Goal: Task Accomplishment & Management: Manage account settings

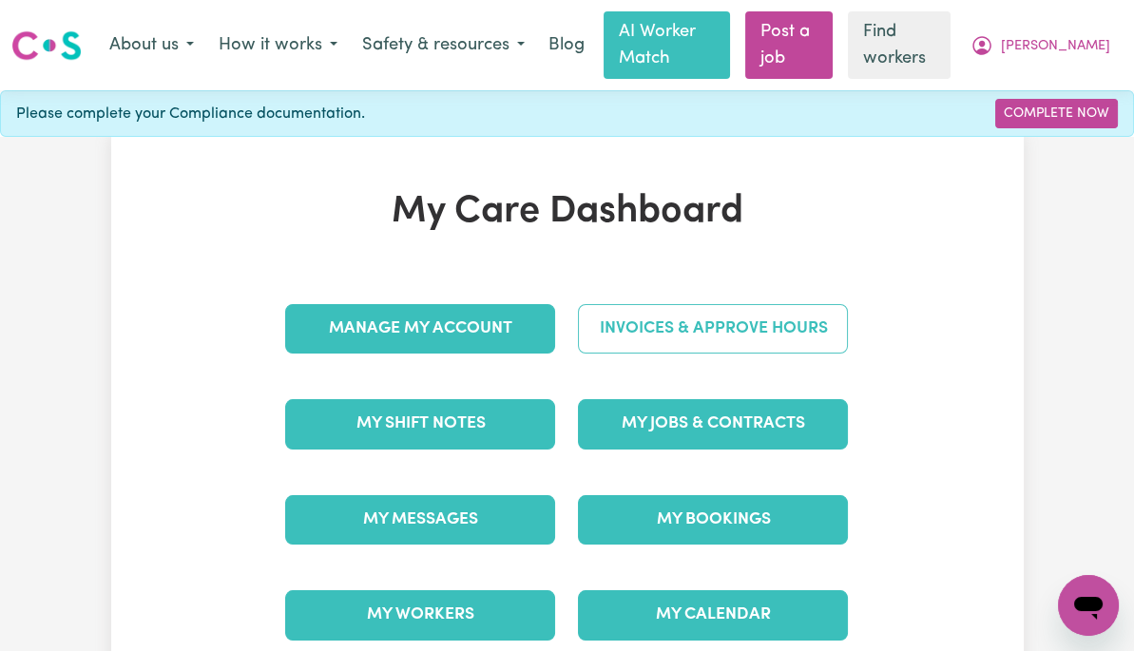
click at [834, 326] on link "Invoices & Approve Hours" at bounding box center [713, 328] width 270 height 49
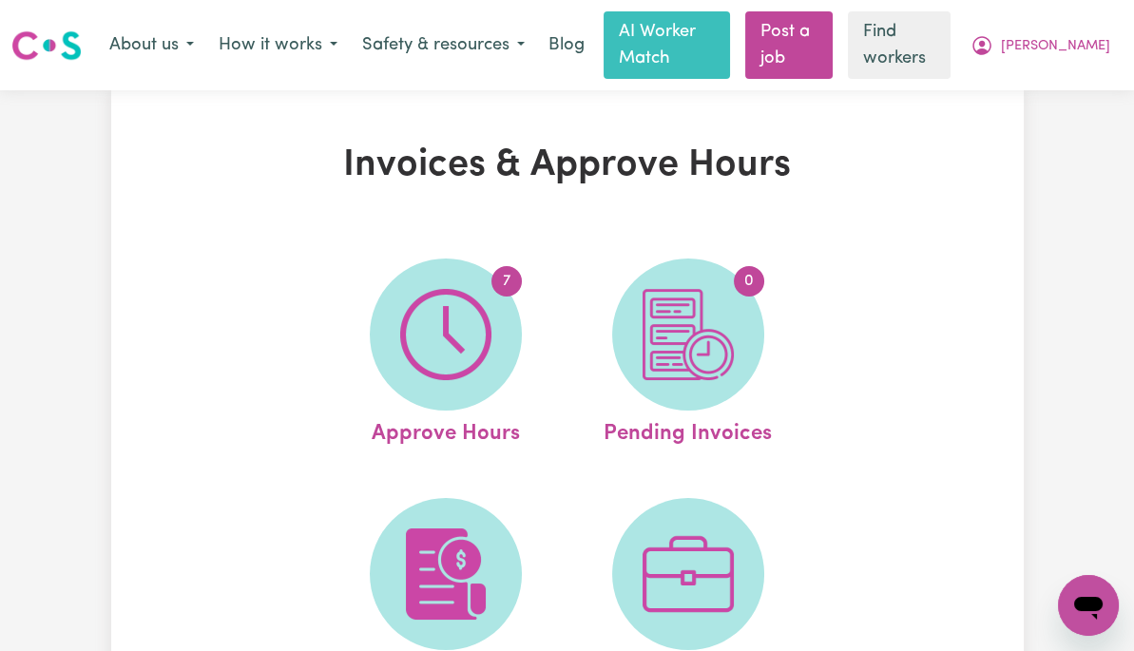
click at [706, 351] on img at bounding box center [688, 334] width 91 height 91
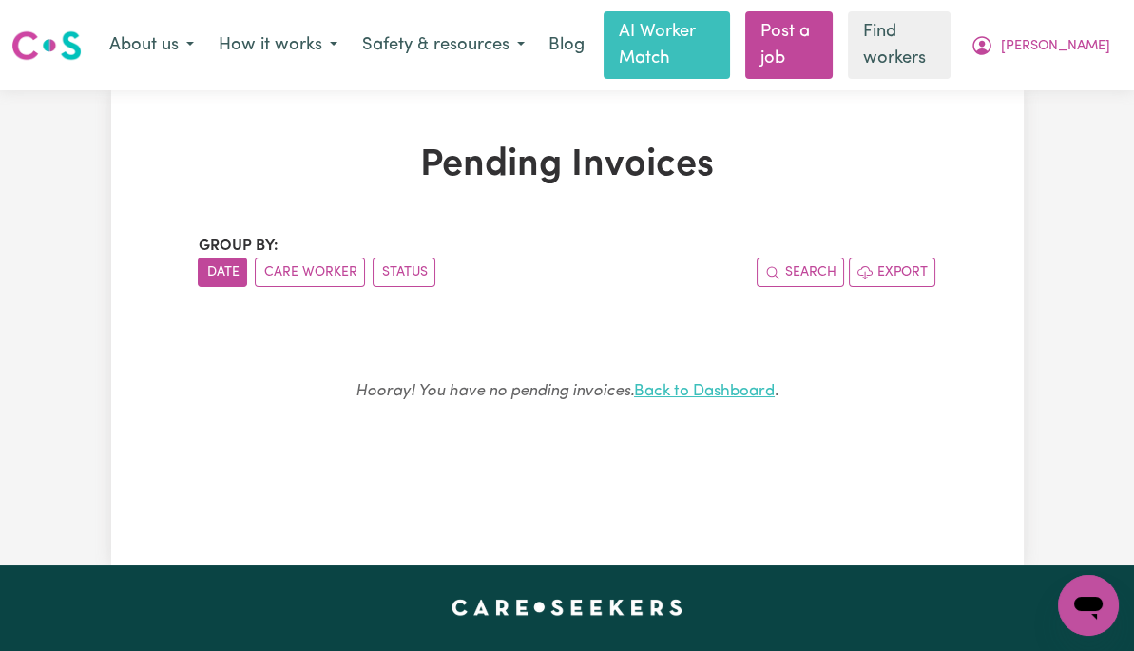
click at [723, 399] on link "Back to Dashboard" at bounding box center [704, 391] width 141 height 16
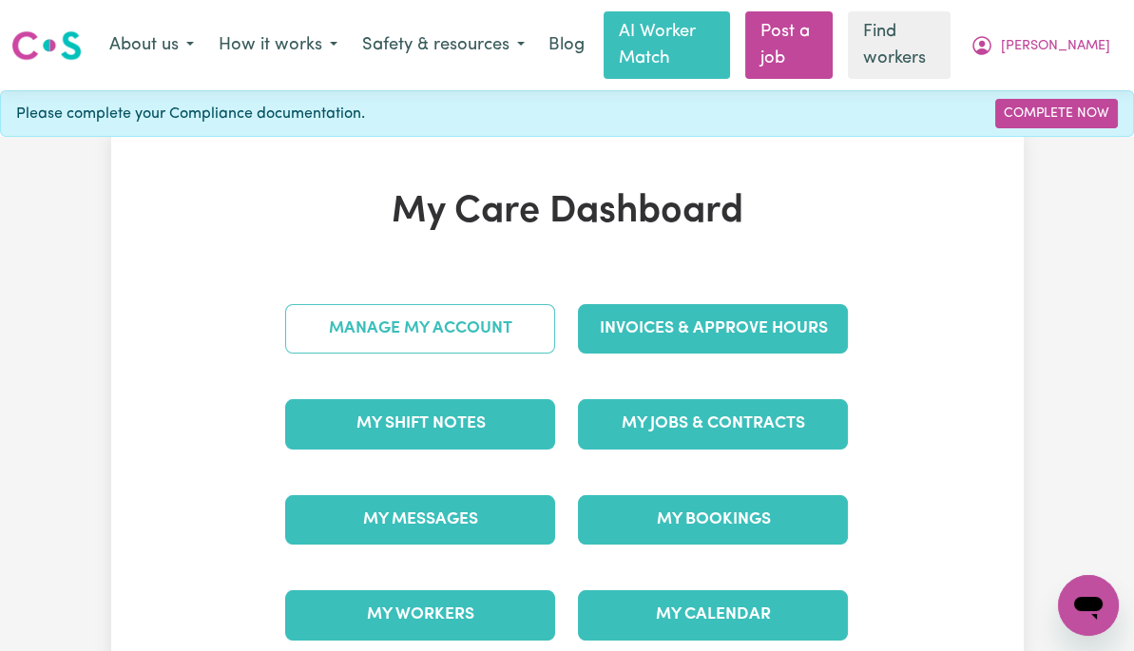
click at [455, 323] on link "Manage My Account" at bounding box center [420, 328] width 270 height 49
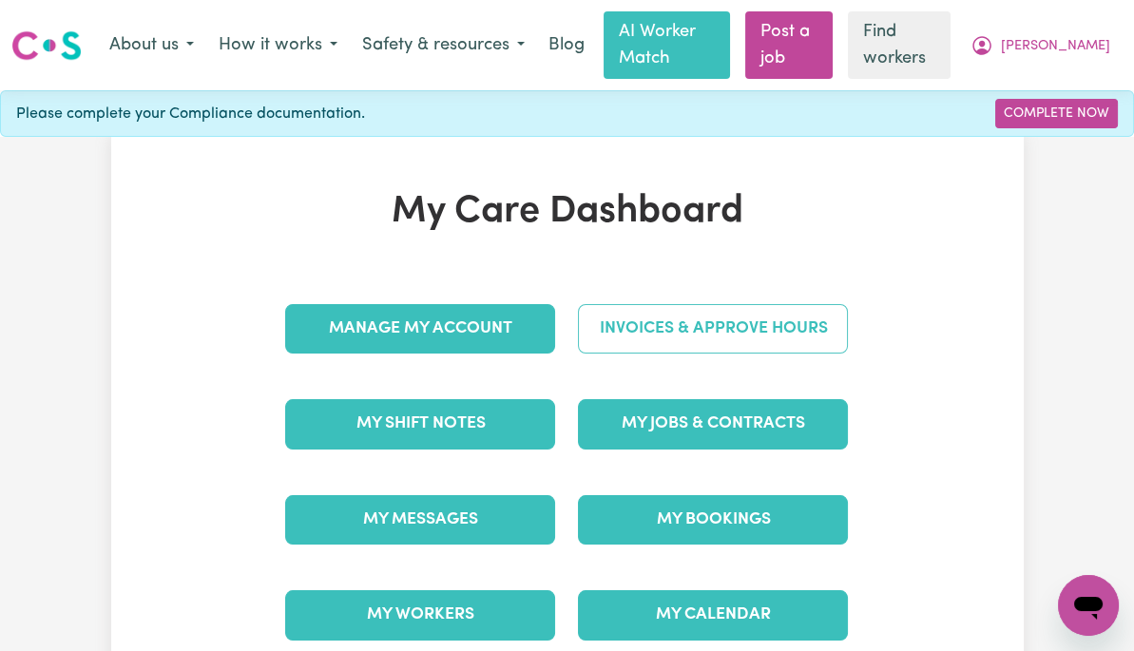
click at [834, 327] on link "Invoices & Approve Hours" at bounding box center [713, 328] width 270 height 49
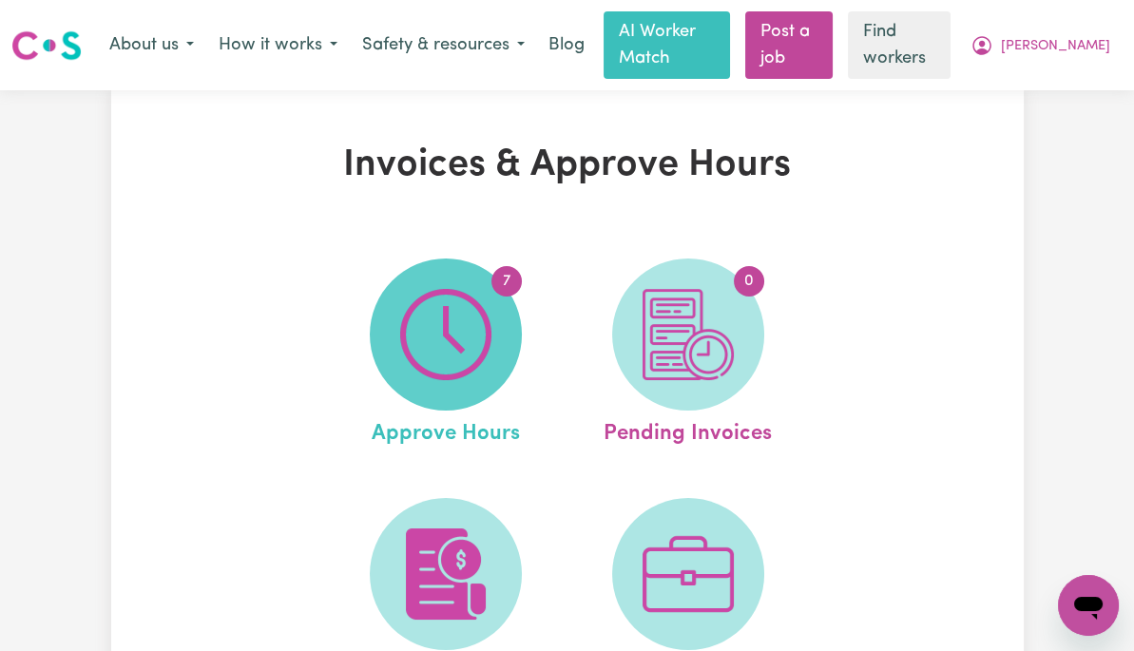
click at [426, 348] on img at bounding box center [445, 334] width 91 height 91
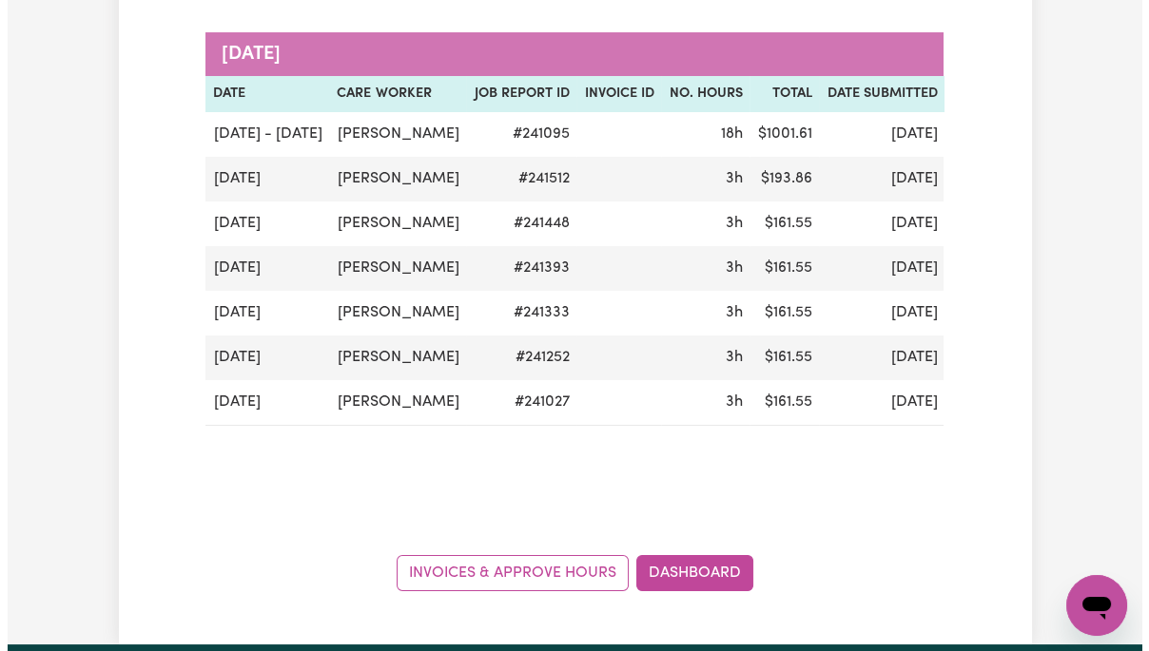
scroll to position [309, 0]
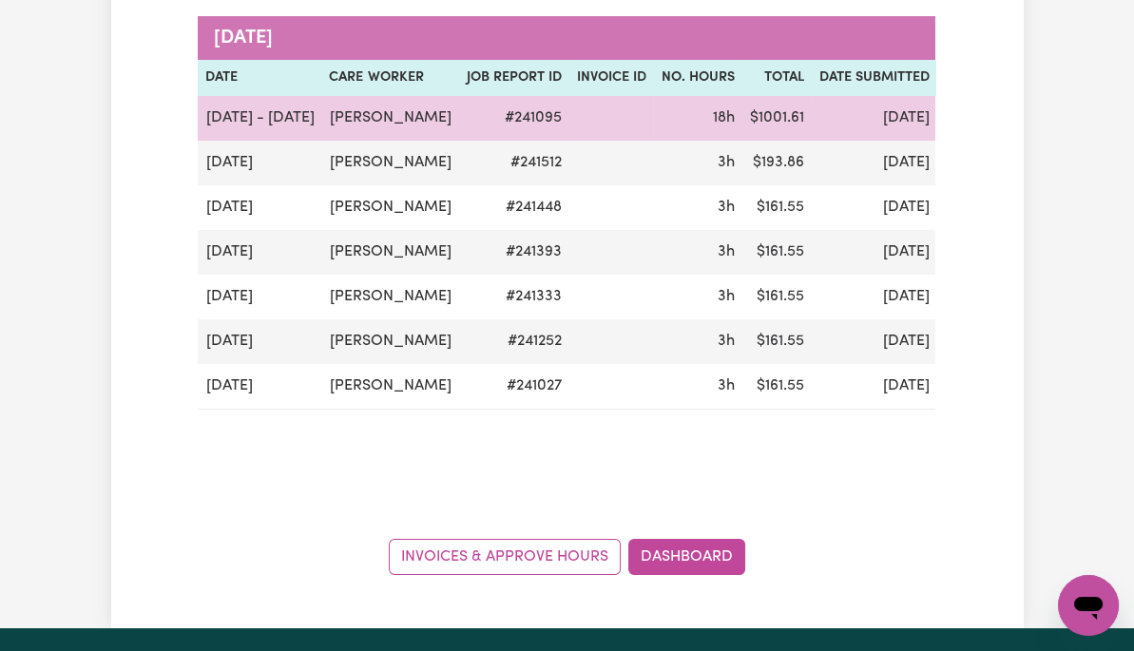
click at [1041, 133] on button "Actions" at bounding box center [1078, 118] width 74 height 29
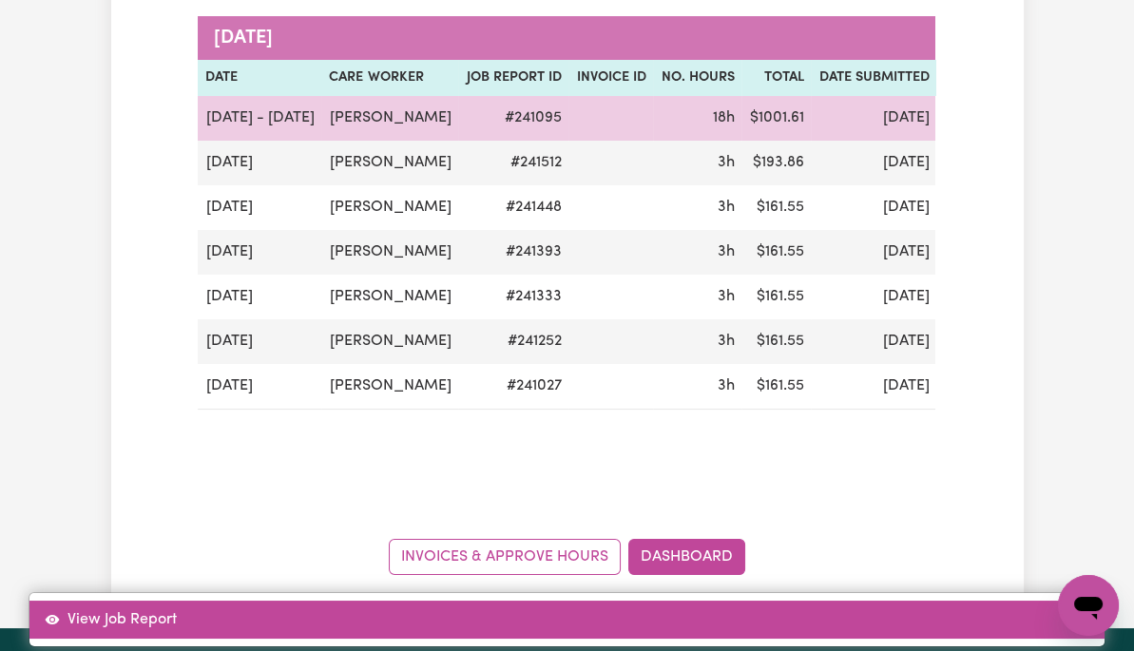
click at [1001, 601] on link "View Job Report" at bounding box center [566, 620] width 1075 height 38
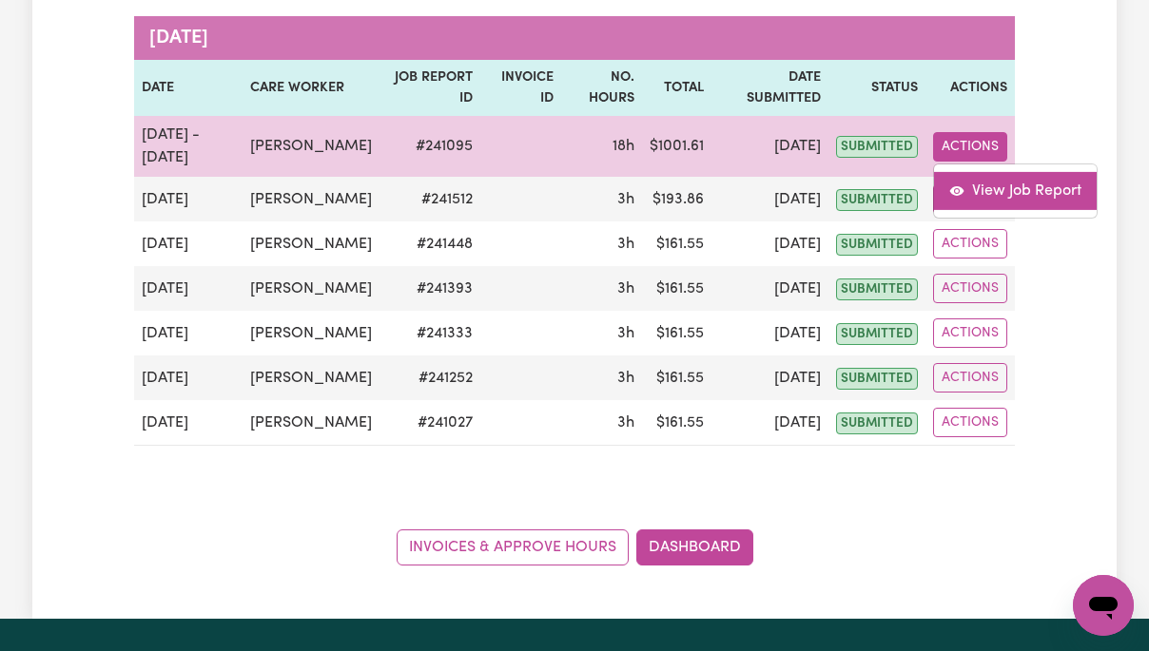
select select "pm"
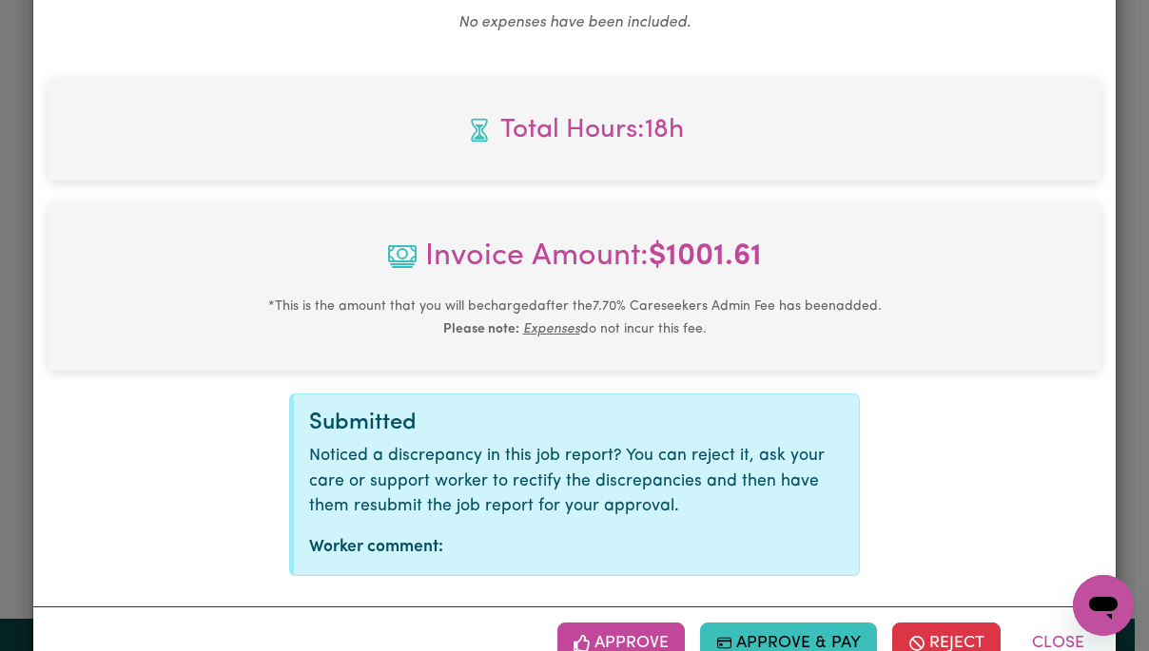
scroll to position [1975, 0]
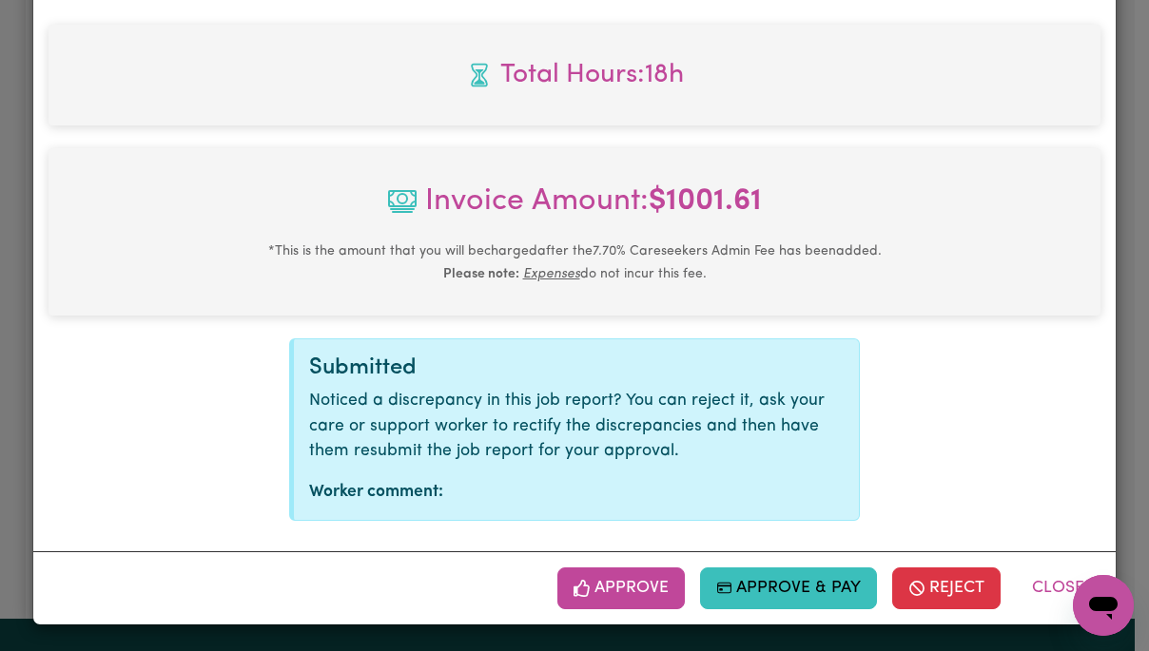
click at [649, 584] on button "Approve" at bounding box center [620, 589] width 127 height 42
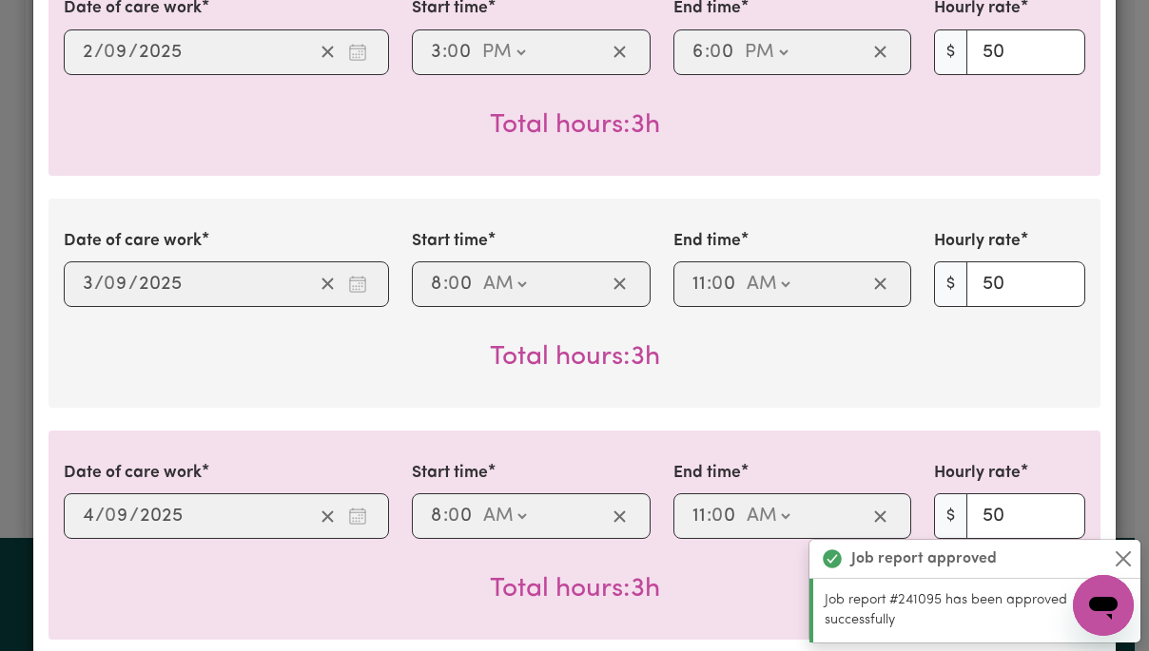
scroll to position [1669, 0]
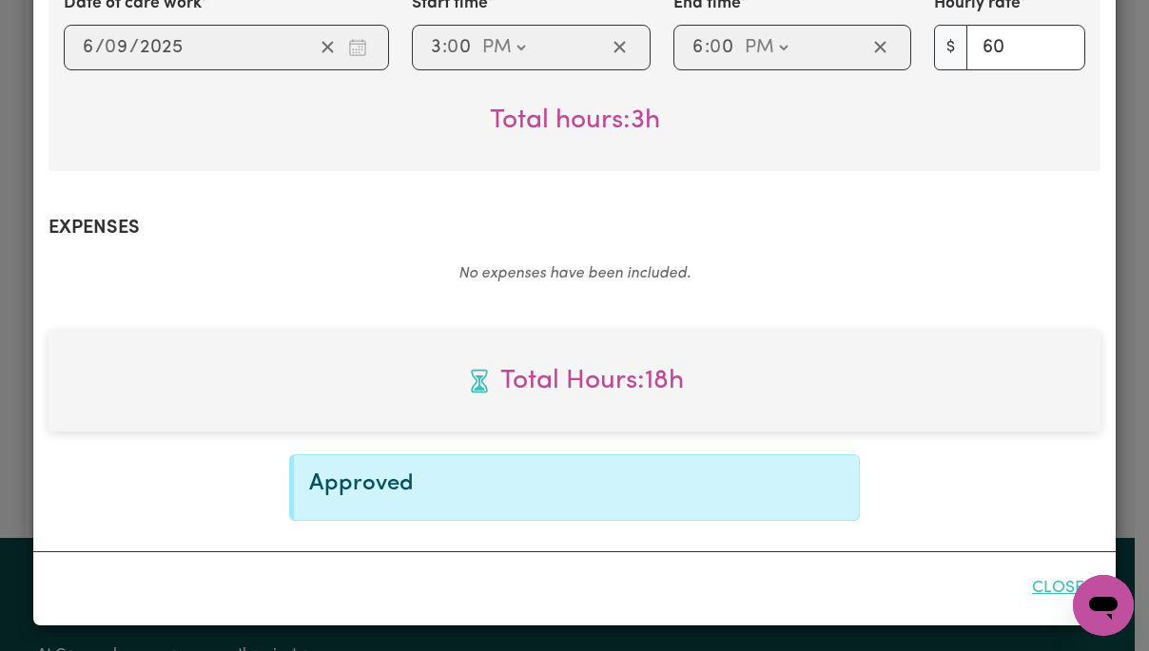
click at [1050, 590] on button "Close" at bounding box center [1058, 589] width 85 height 42
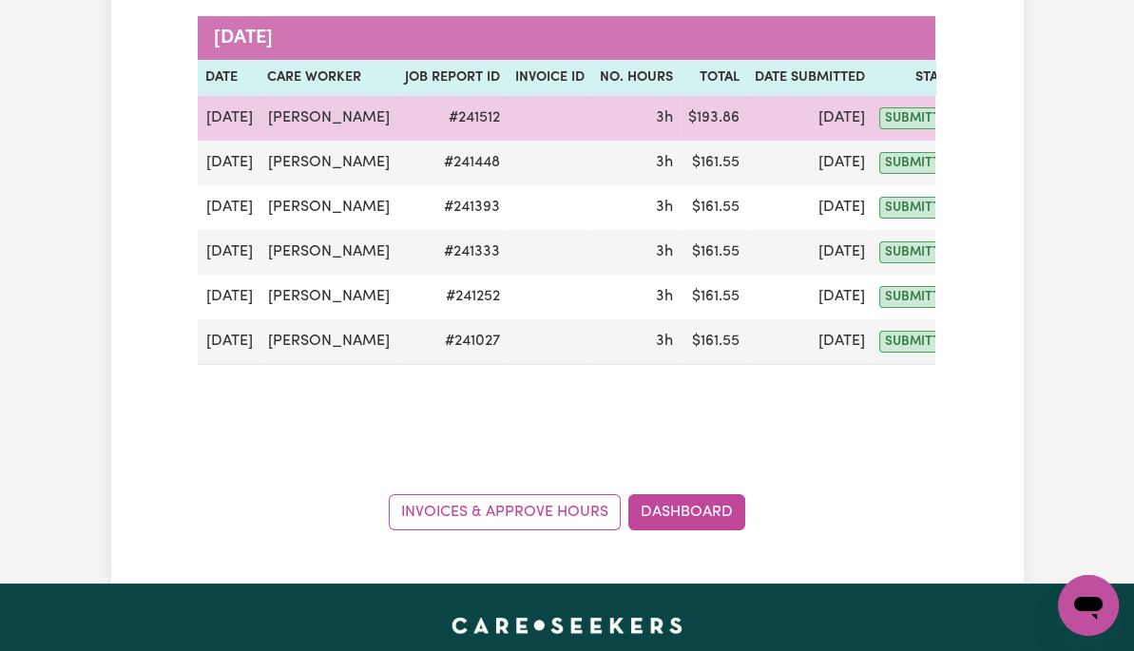
click at [977, 112] on button "Actions" at bounding box center [1014, 118] width 74 height 29
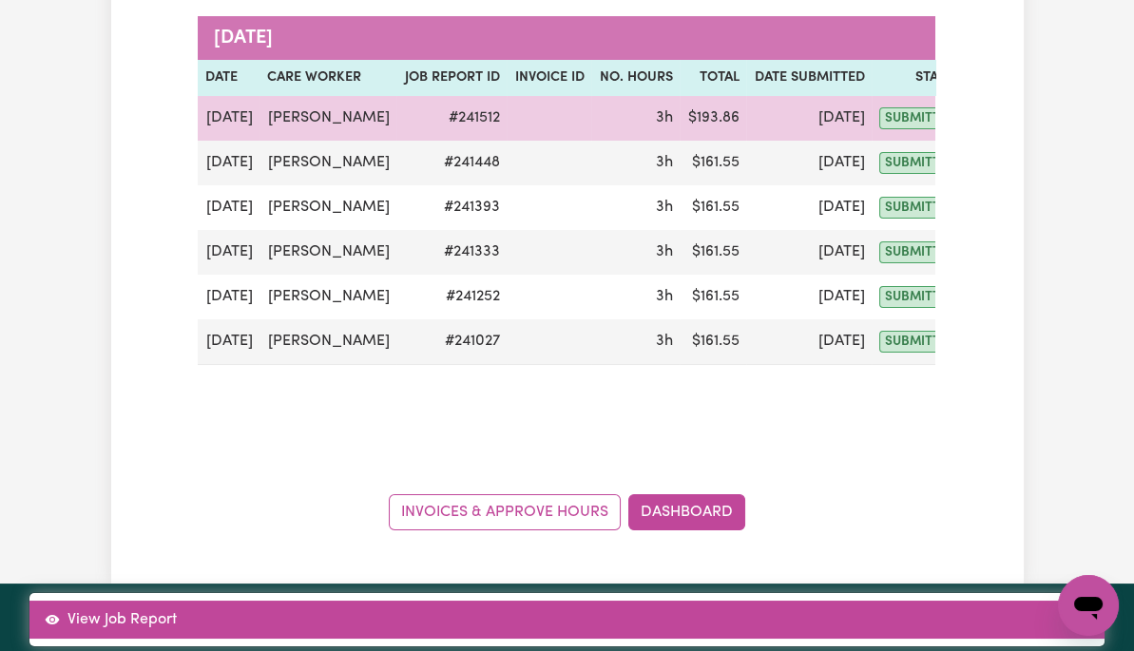
click at [998, 601] on link "View Job Report" at bounding box center [566, 620] width 1075 height 38
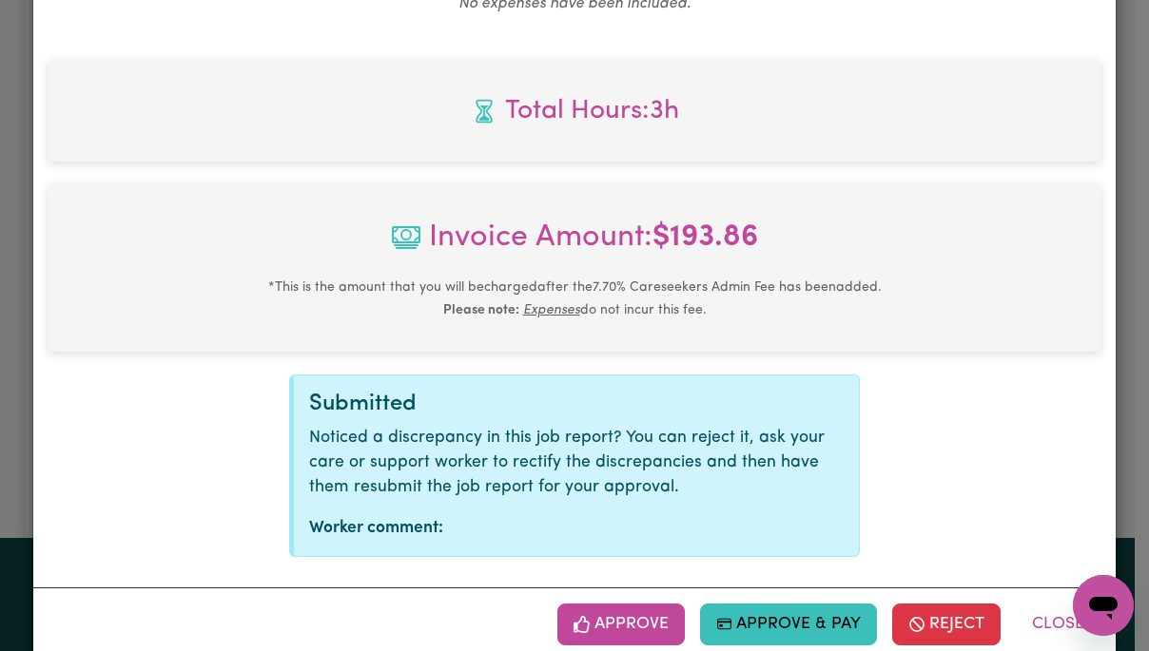
scroll to position [813, 0]
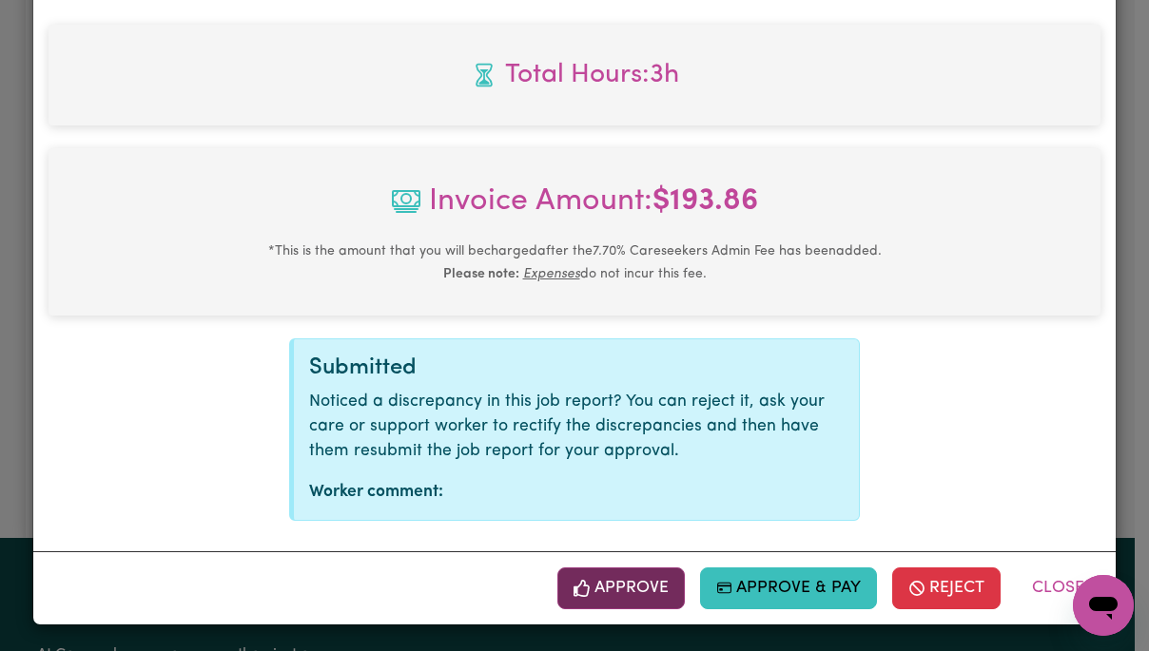
click at [643, 590] on button "Approve" at bounding box center [620, 589] width 127 height 42
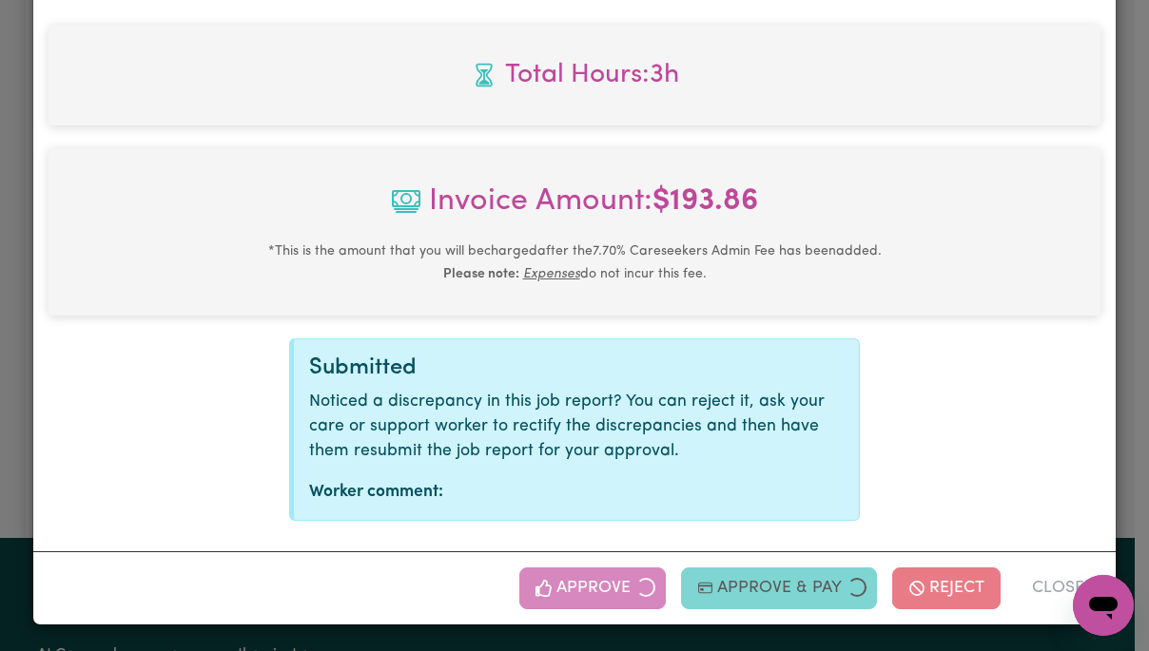
scroll to position [507, 0]
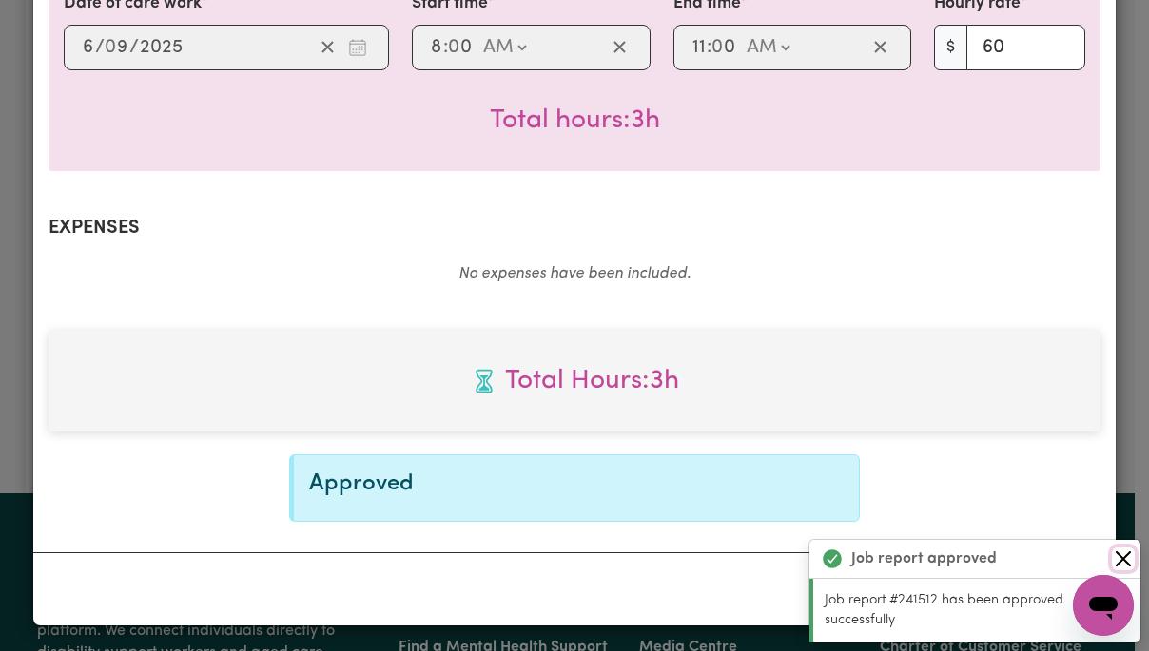
click at [1126, 565] on button "Close" at bounding box center [1123, 559] width 23 height 23
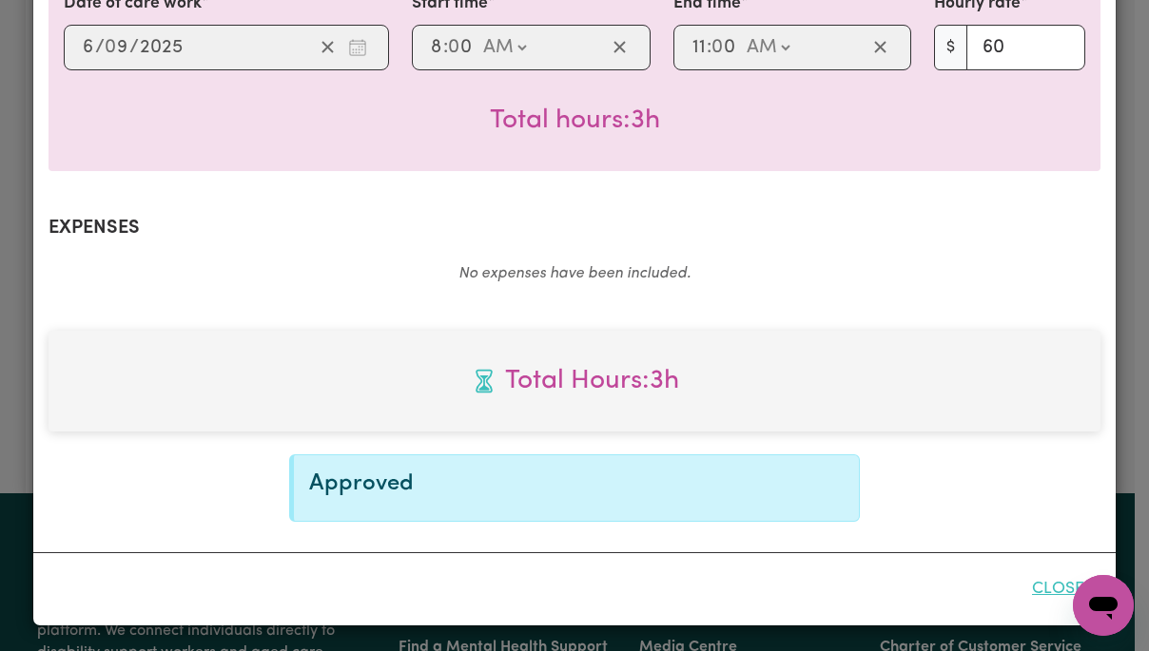
click at [1038, 590] on button "Close" at bounding box center [1058, 590] width 85 height 42
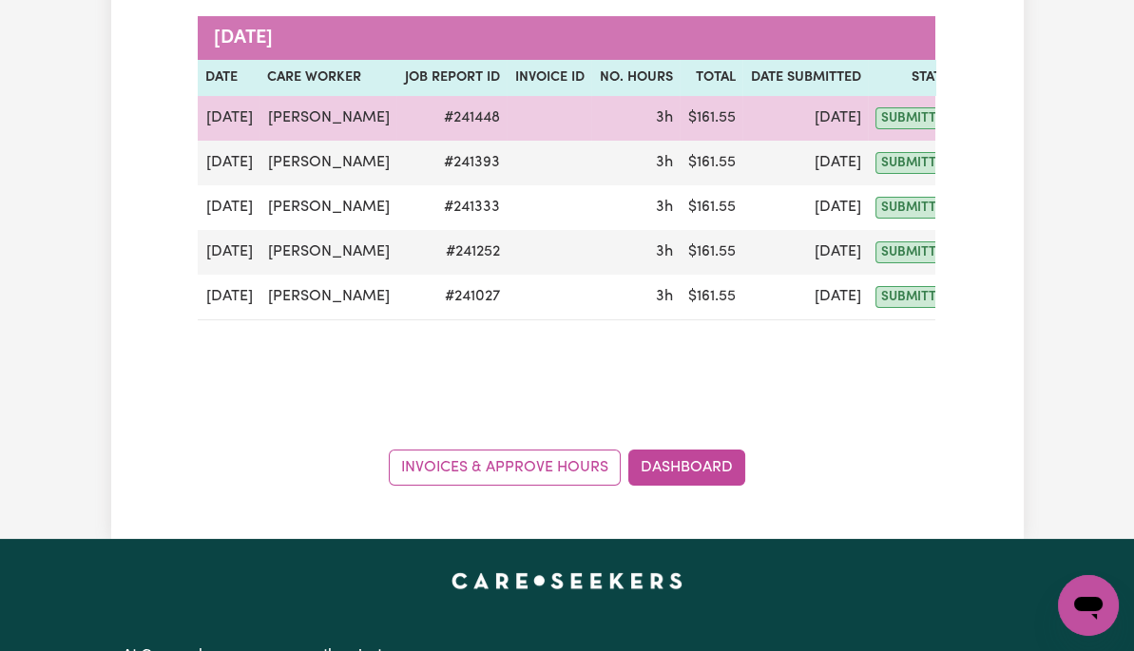
click at [973, 116] on button "Actions" at bounding box center [1010, 118] width 74 height 29
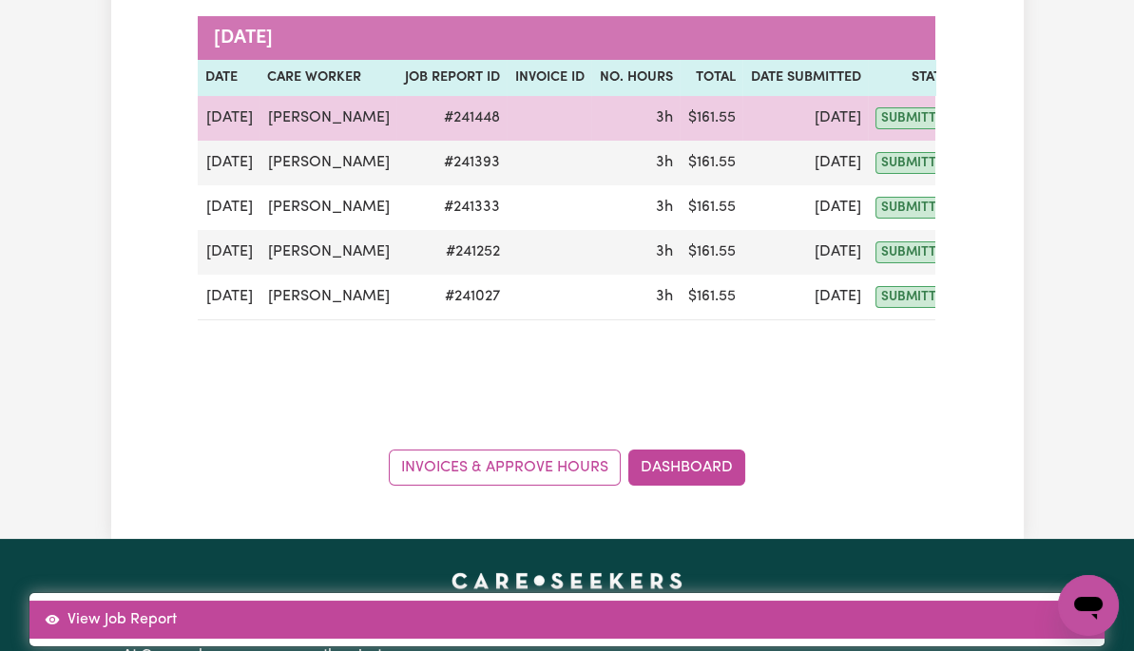
click at [1035, 601] on link "View Job Report" at bounding box center [566, 620] width 1075 height 38
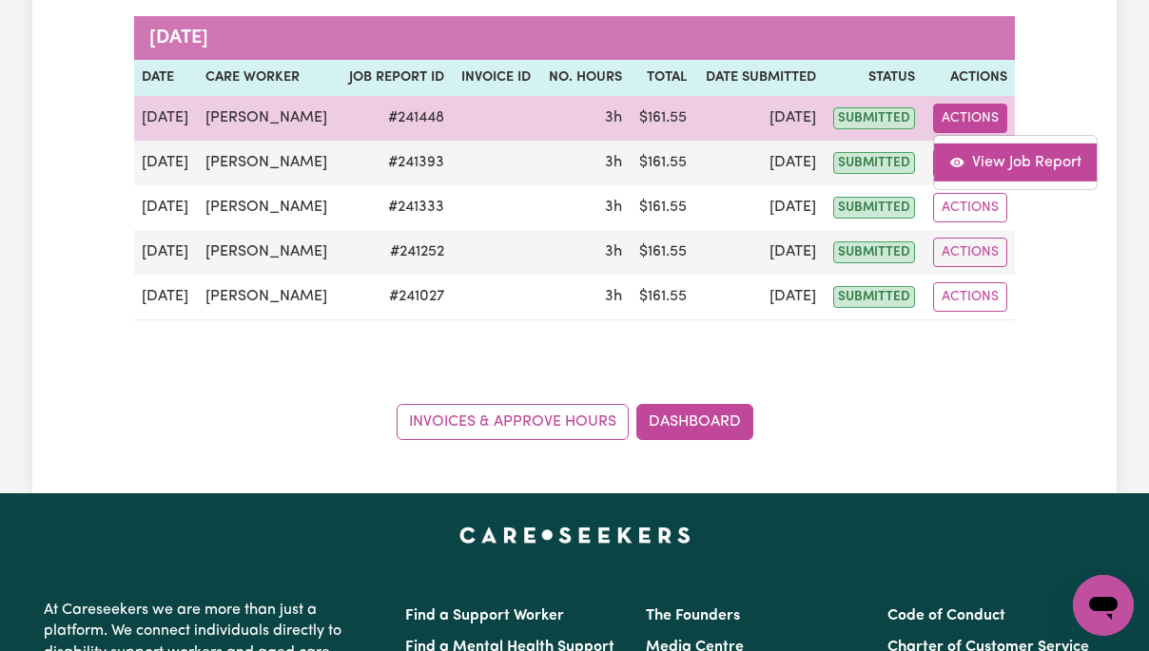
select select "pm"
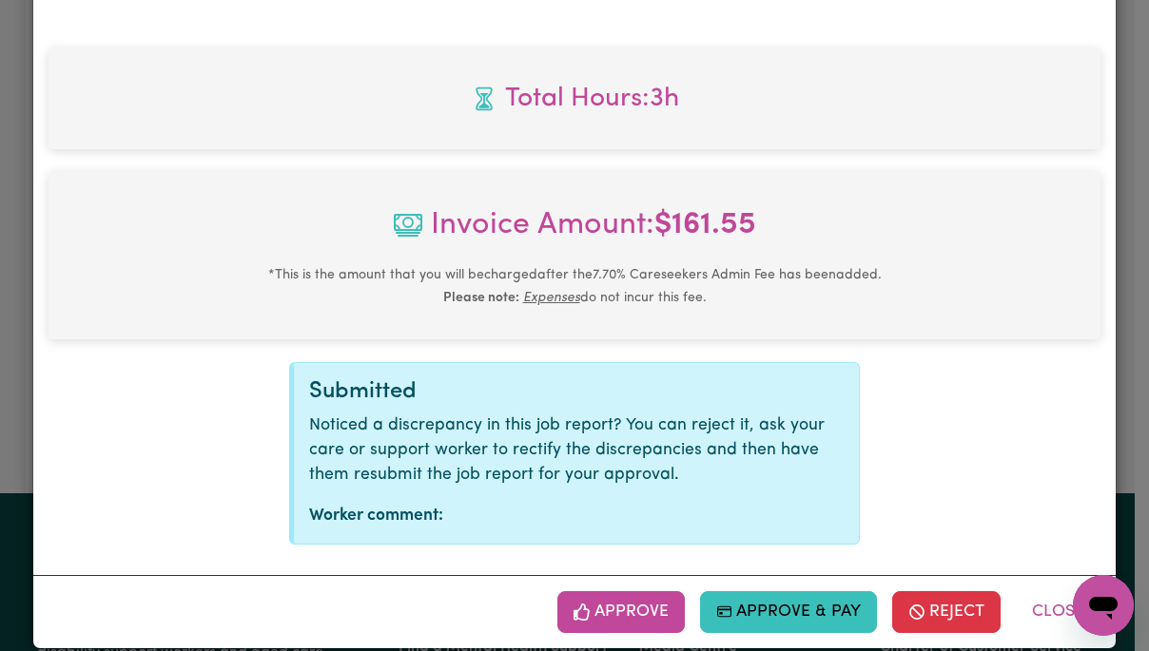
scroll to position [813, 0]
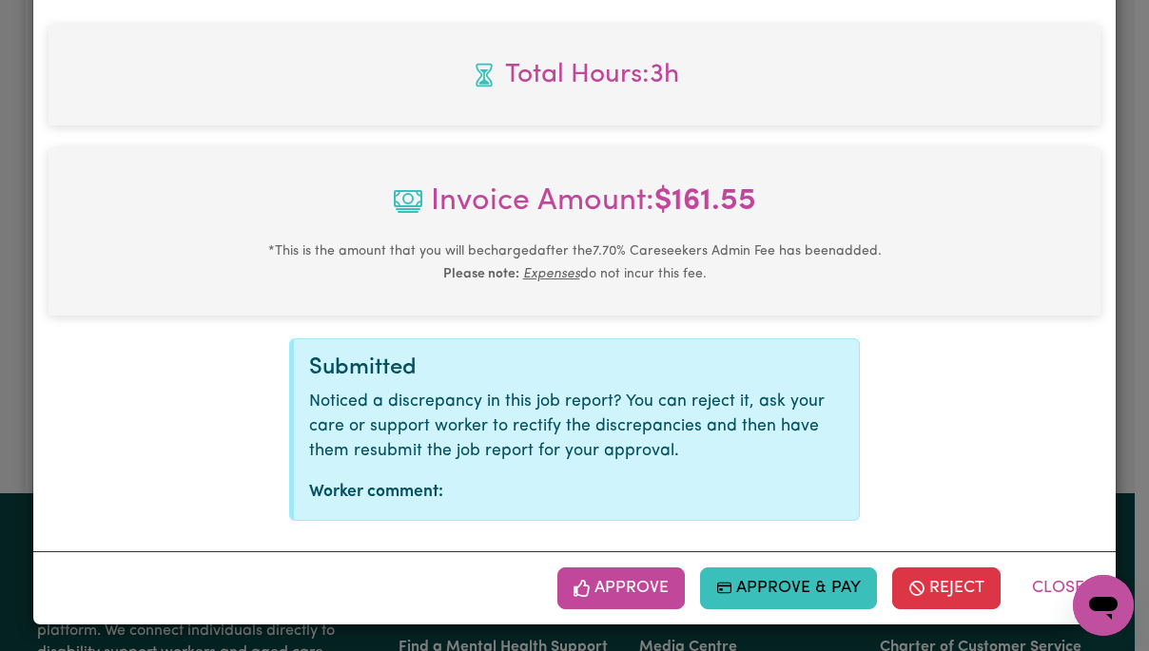
click at [643, 588] on button "Approve" at bounding box center [620, 589] width 127 height 42
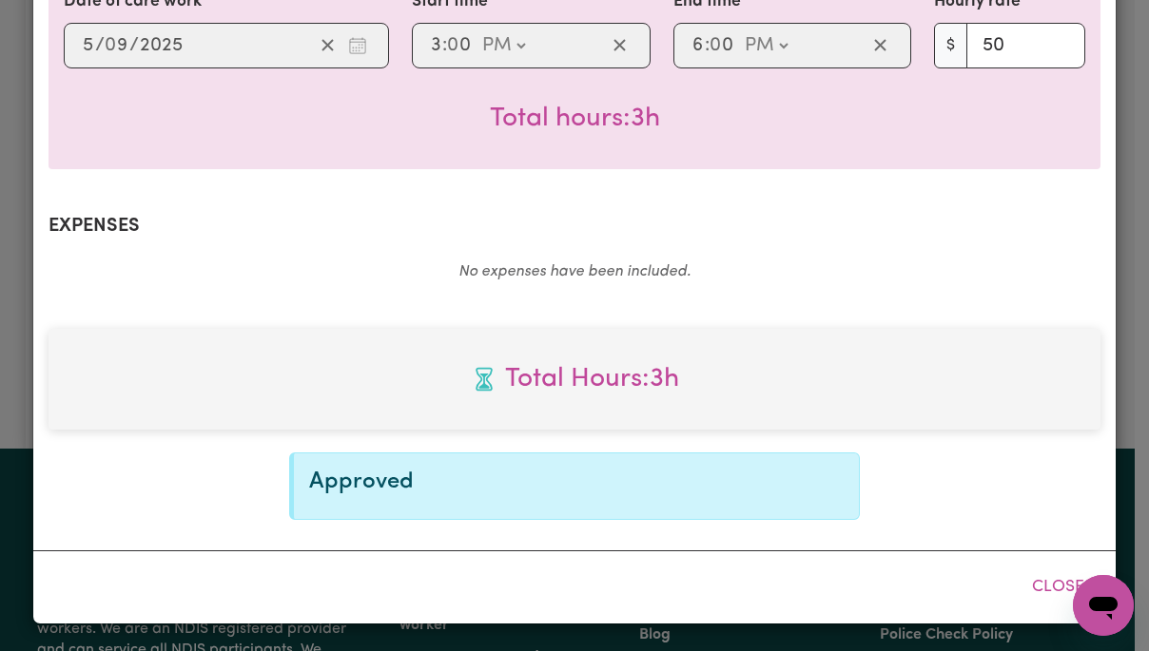
scroll to position [507, 0]
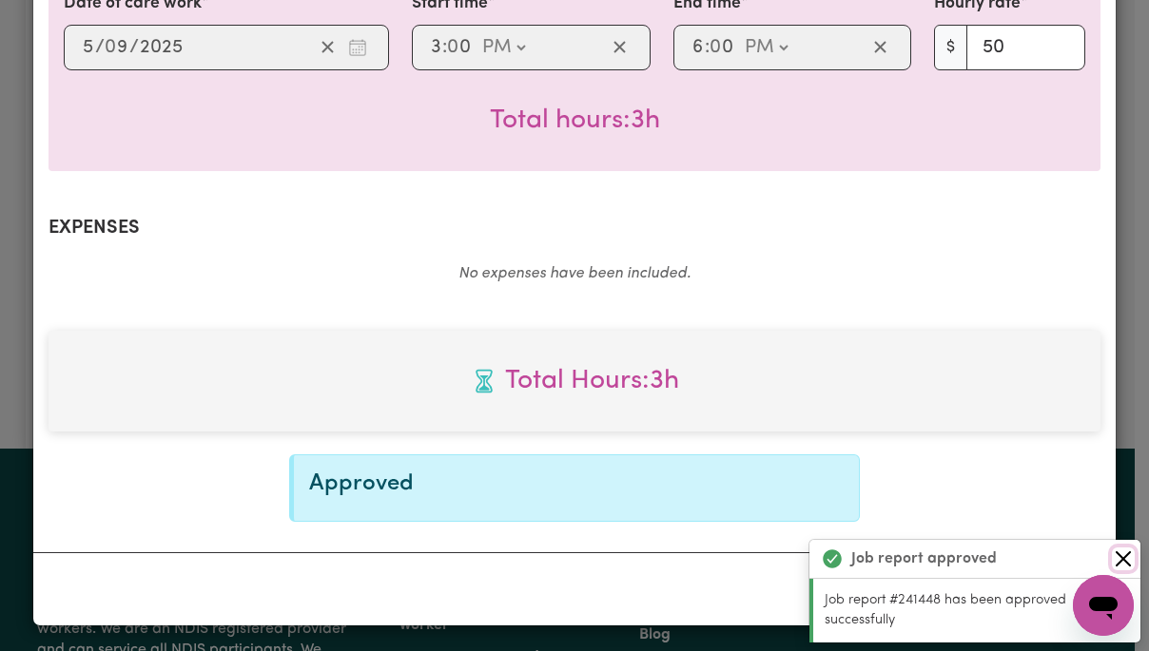
click at [1123, 550] on button "Close" at bounding box center [1123, 559] width 23 height 23
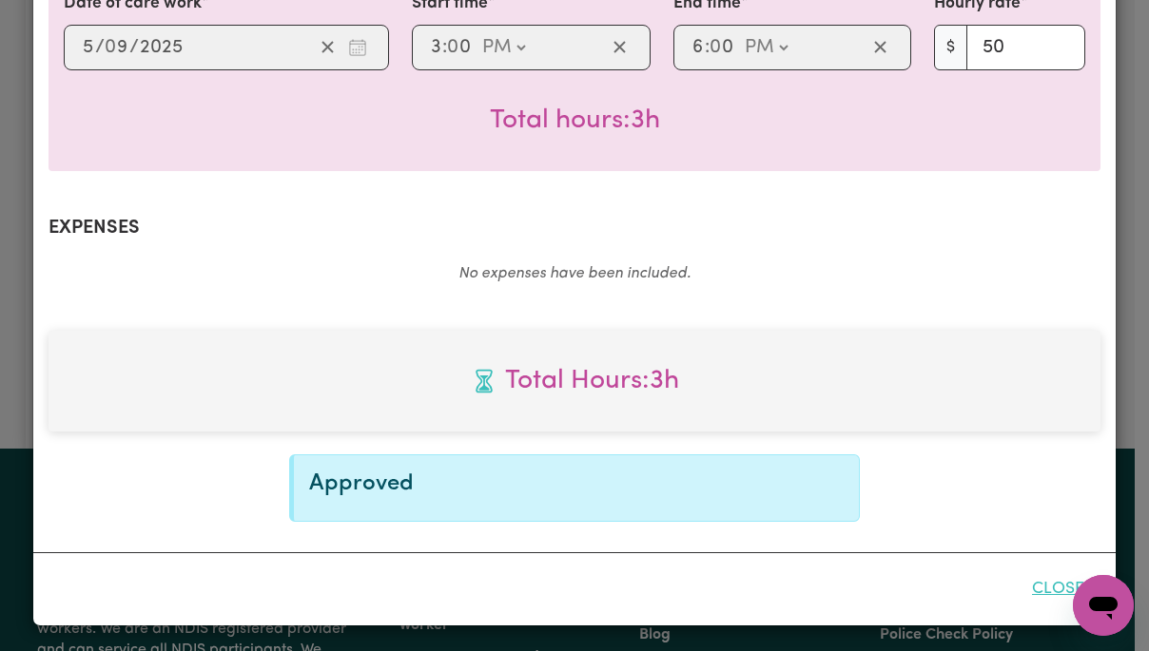
click at [1052, 592] on button "Close" at bounding box center [1058, 590] width 85 height 42
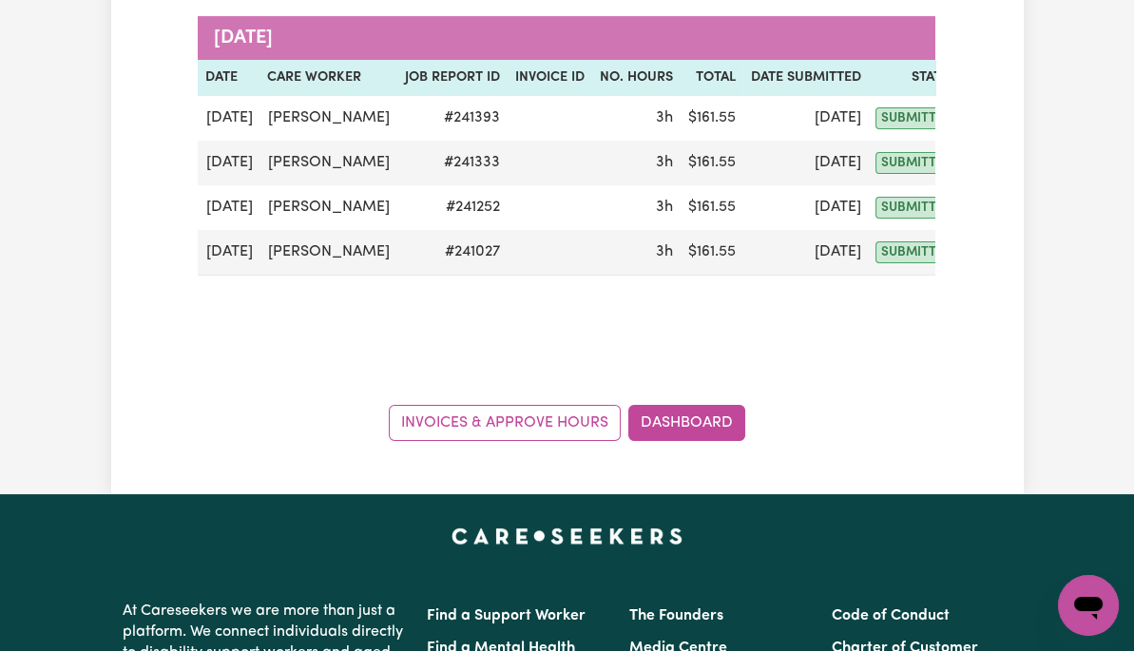
click at [973, 114] on button "Actions" at bounding box center [1010, 118] width 74 height 29
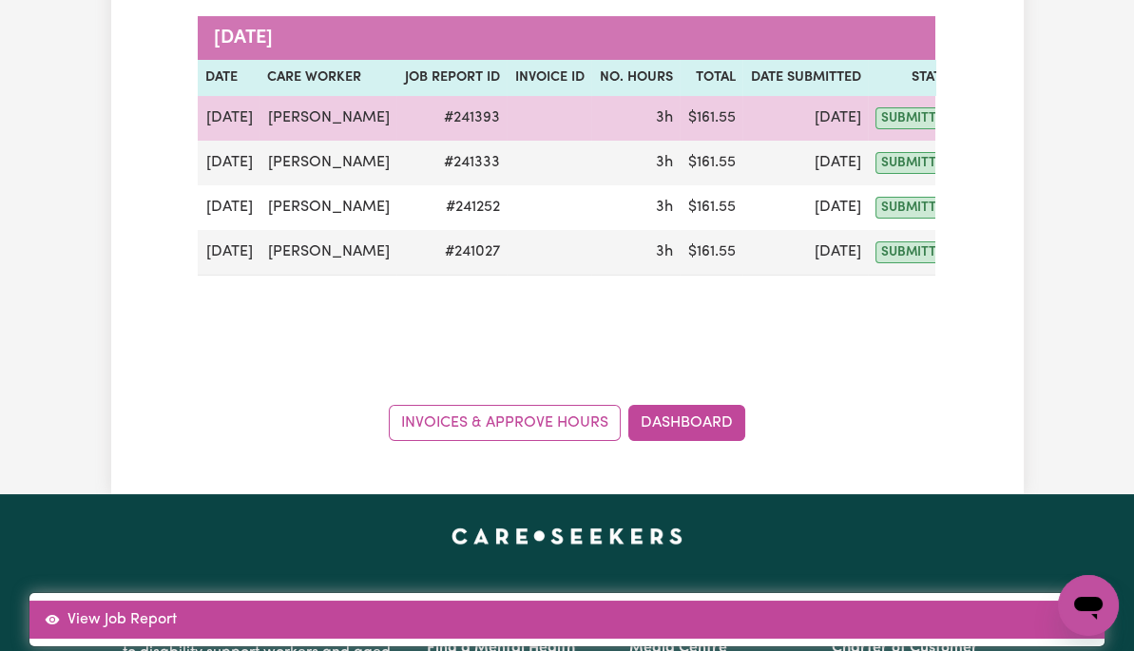
click at [1036, 601] on link "View Job Report" at bounding box center [566, 620] width 1075 height 38
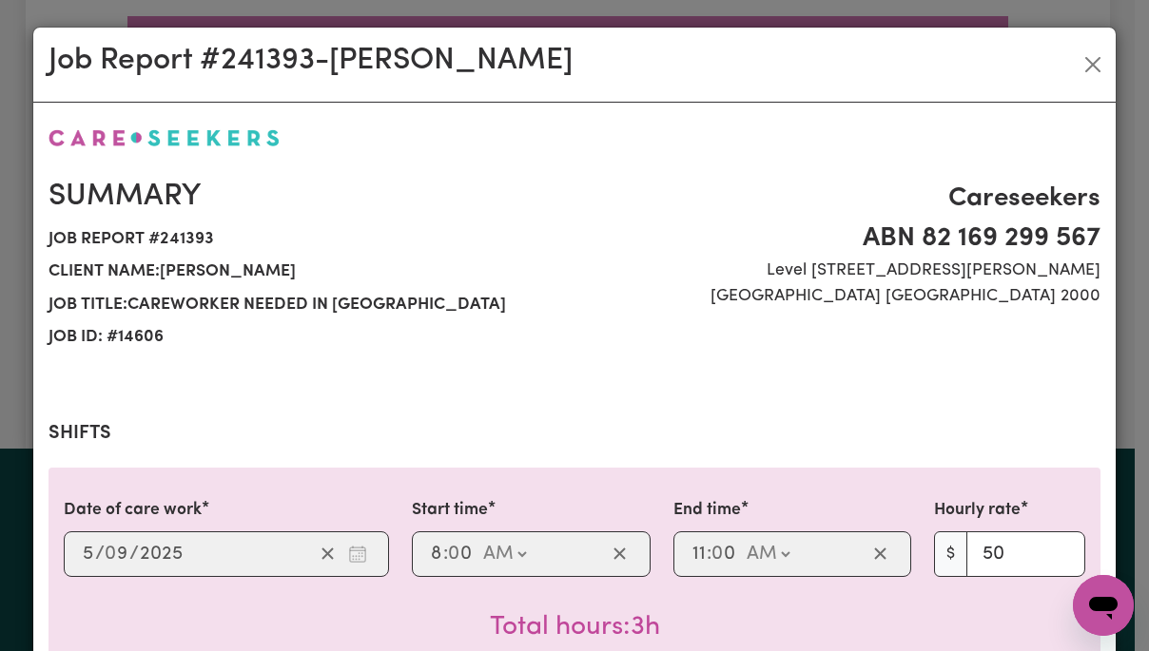
scroll to position [813, 0]
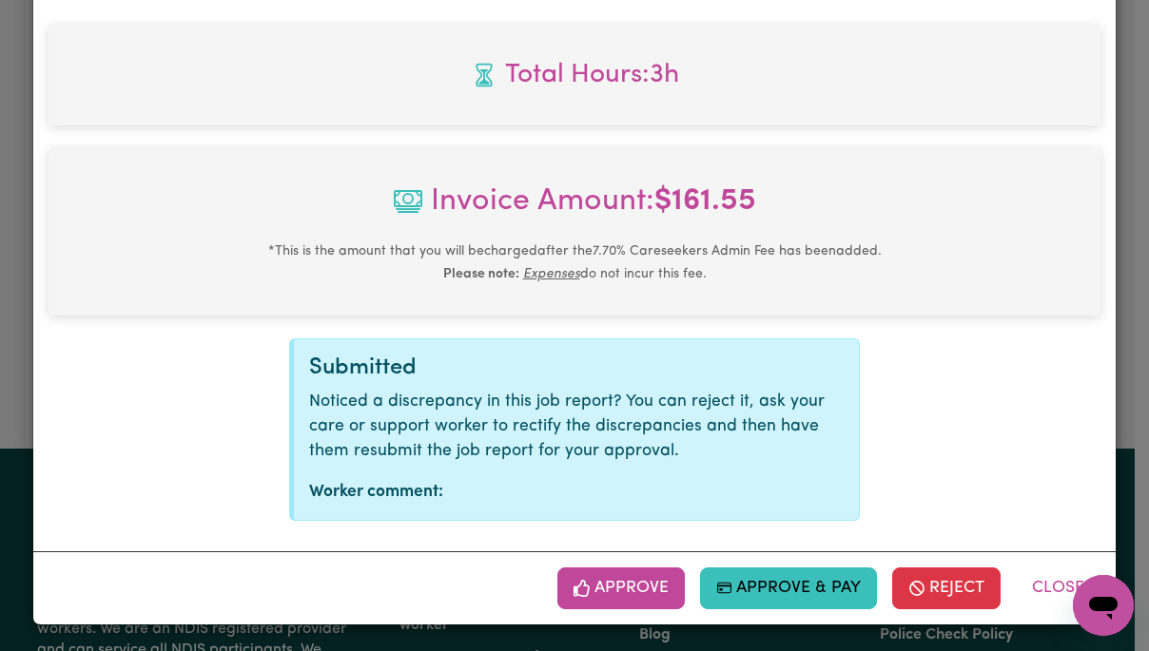
click at [646, 587] on button "Approve" at bounding box center [620, 589] width 127 height 42
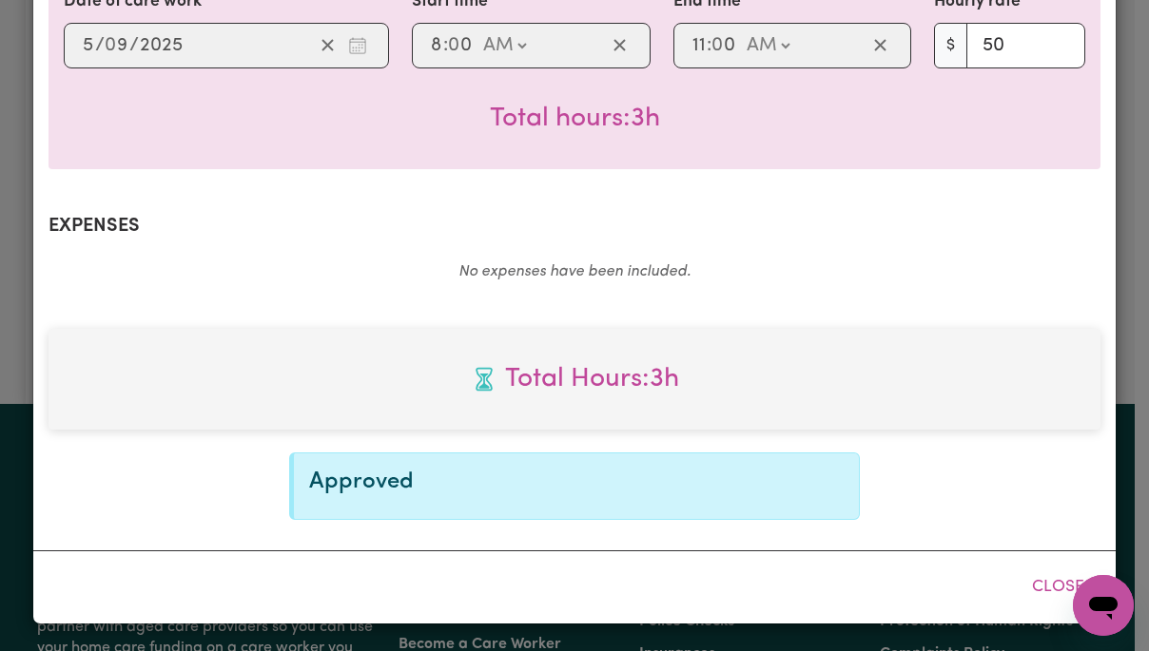
scroll to position [507, 0]
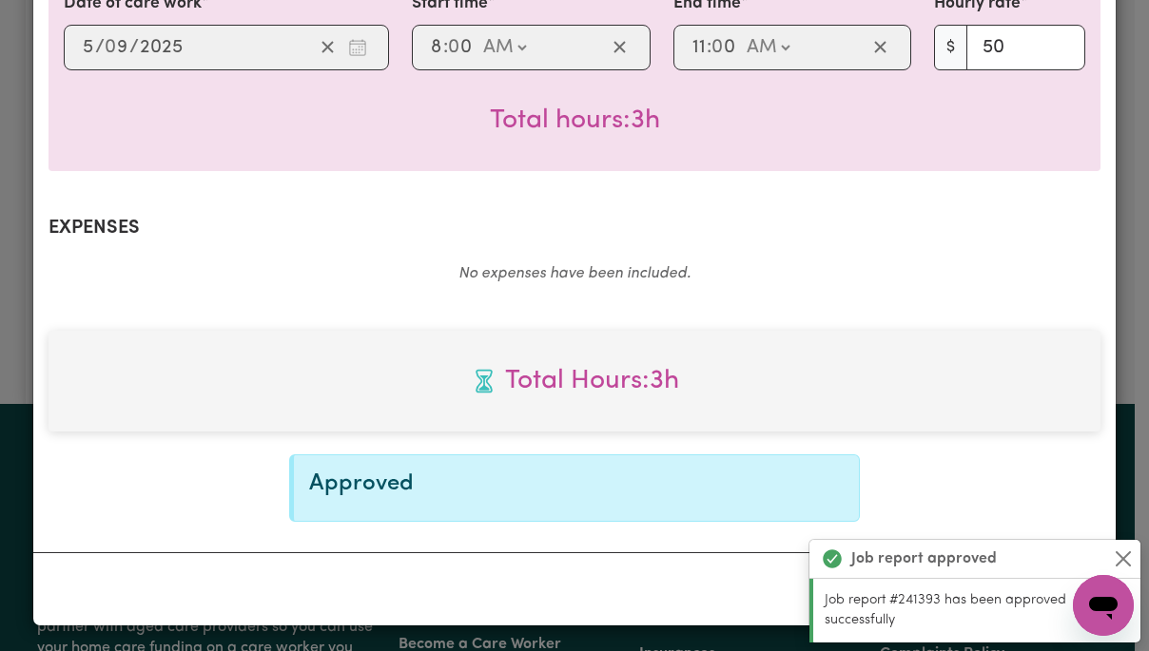
click at [1121, 554] on button "Close" at bounding box center [1123, 559] width 23 height 23
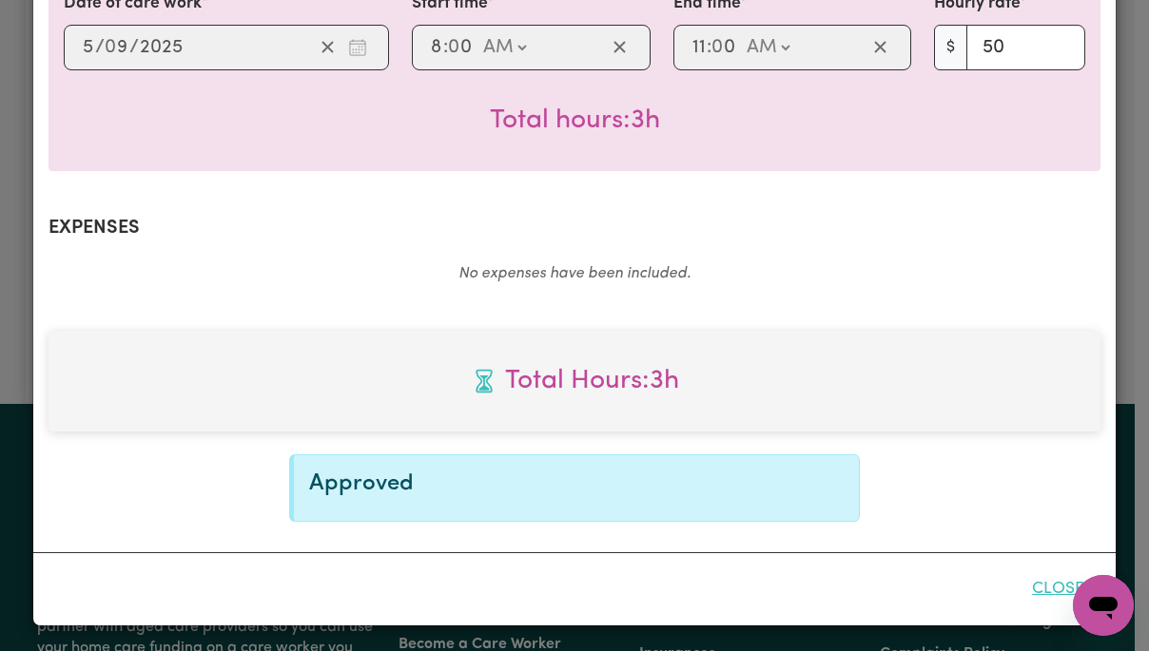
click at [1045, 587] on button "Close" at bounding box center [1058, 590] width 85 height 42
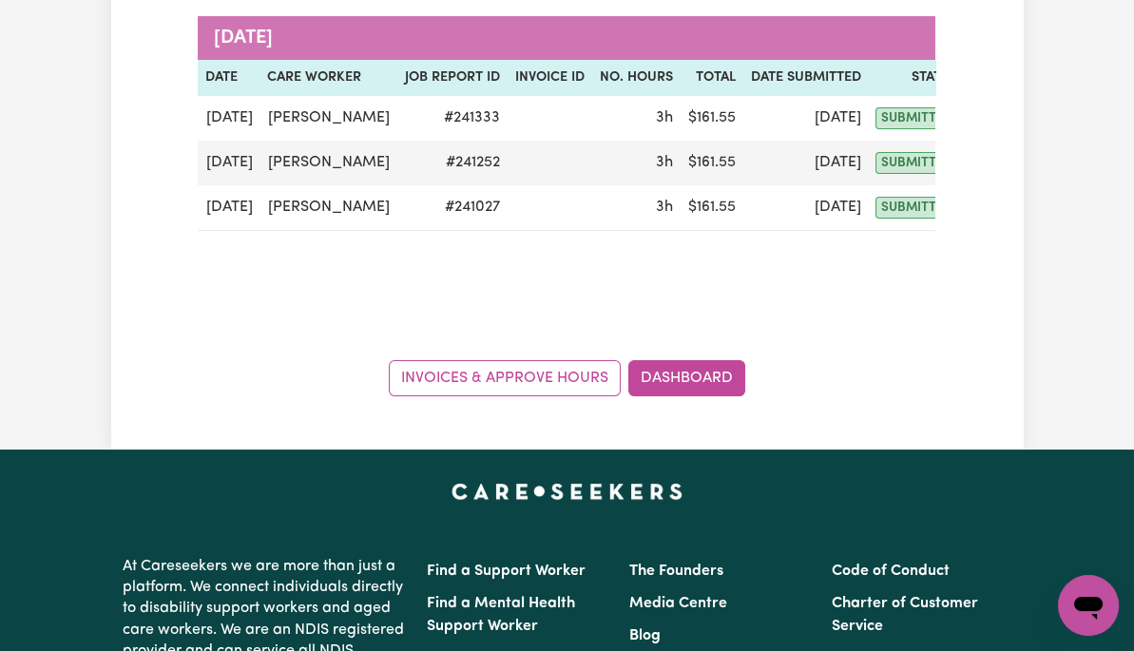
click at [977, 112] on button "Actions" at bounding box center [1010, 118] width 74 height 29
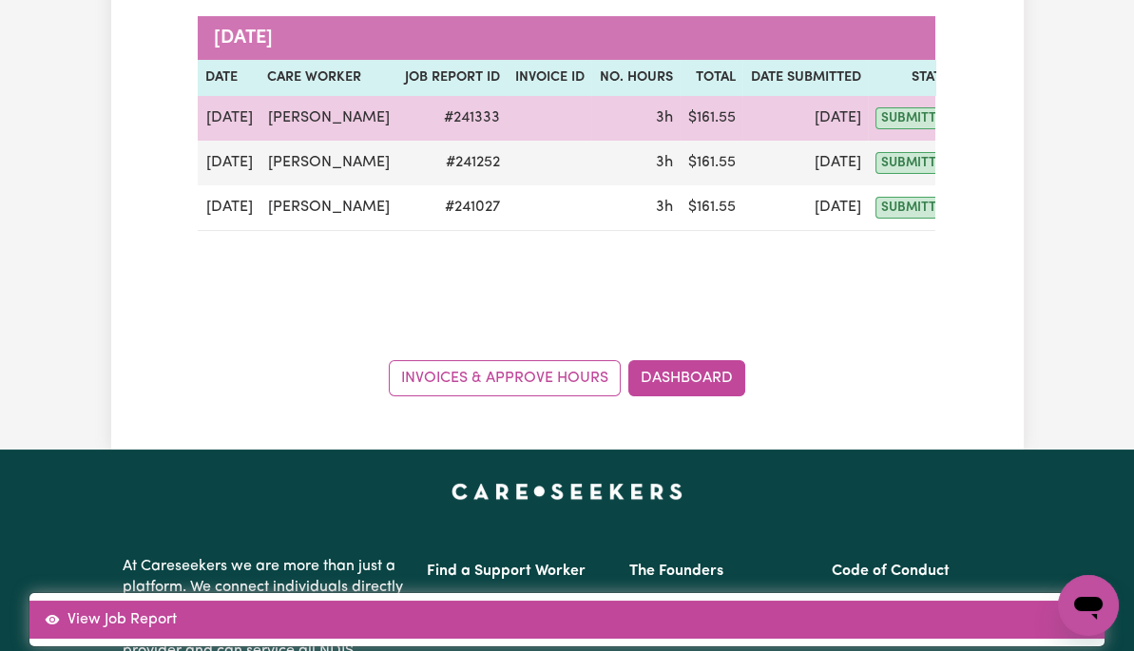
click at [1050, 601] on link "View Job Report" at bounding box center [566, 620] width 1075 height 38
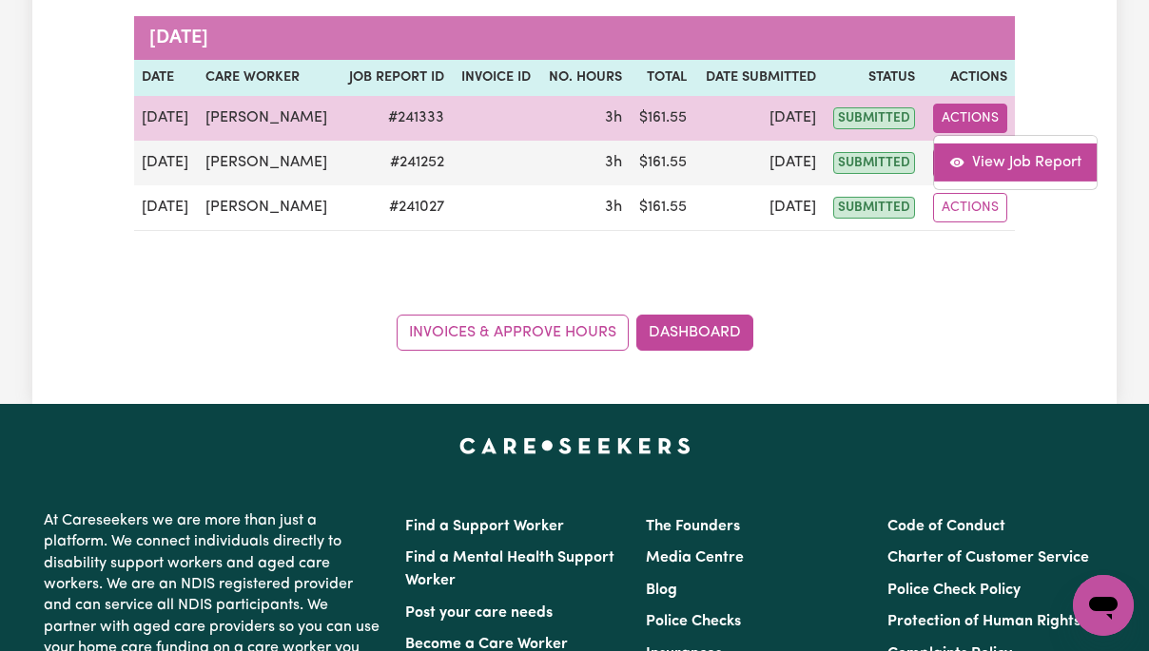
select select "pm"
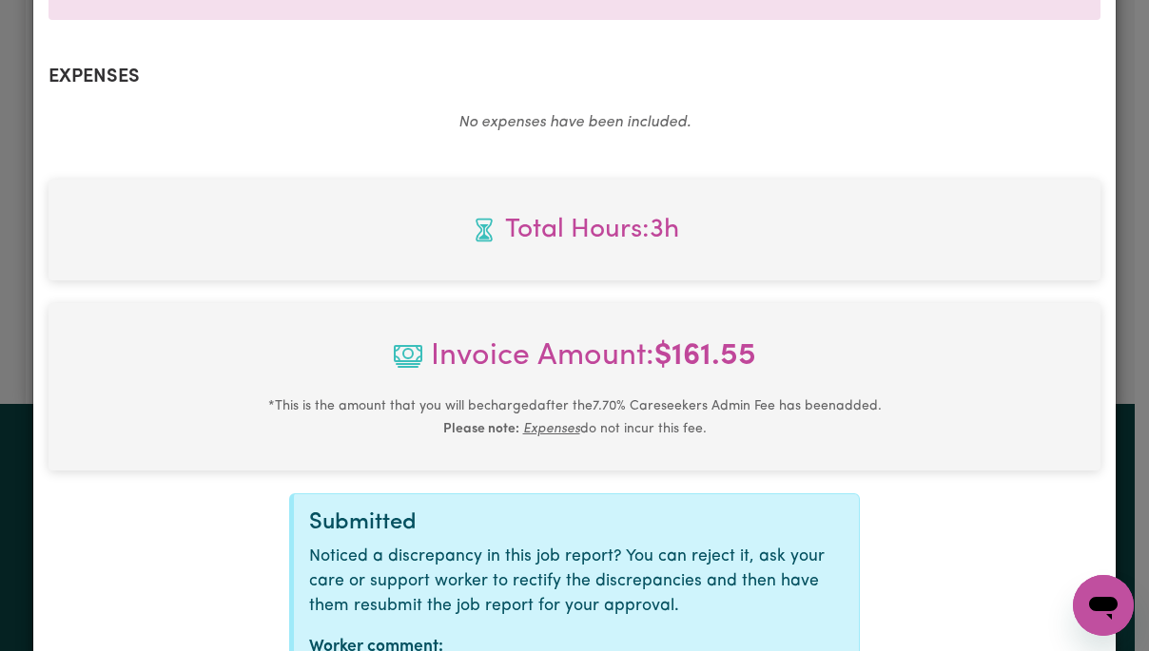
scroll to position [813, 0]
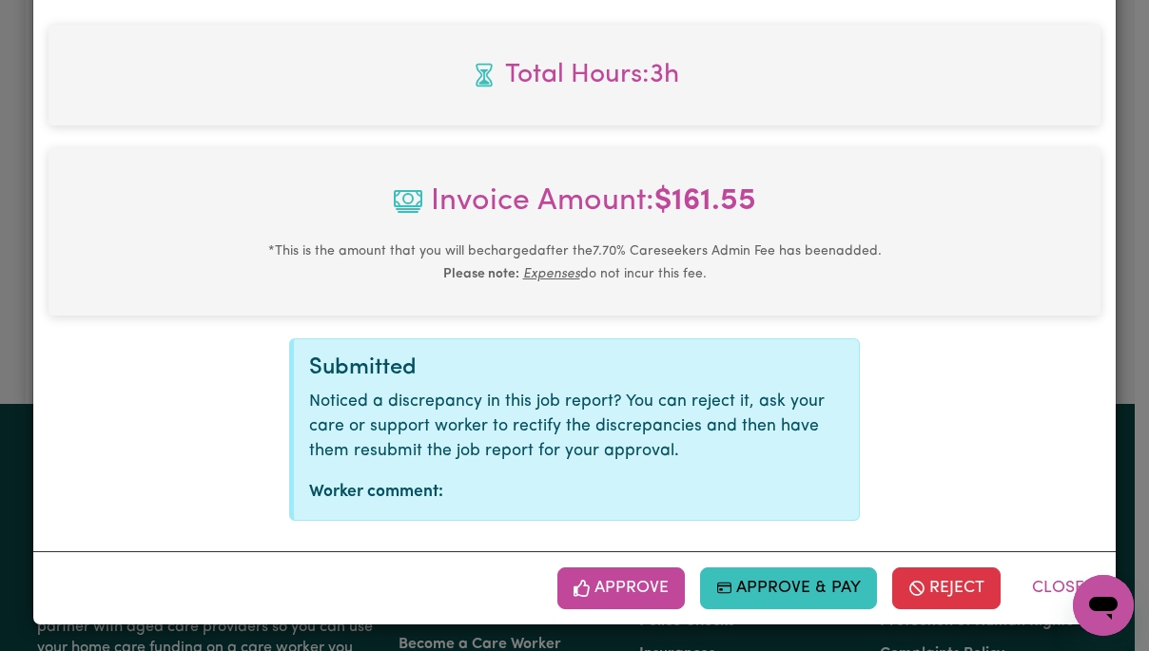
click at [608, 586] on button "Approve" at bounding box center [620, 589] width 127 height 42
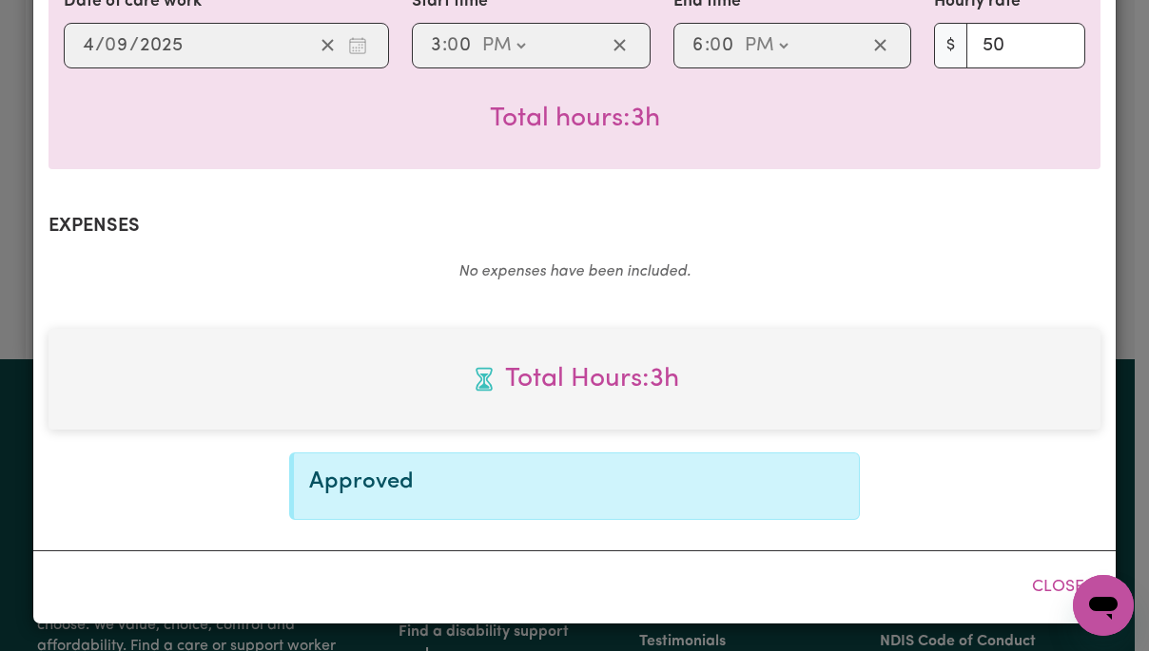
scroll to position [507, 0]
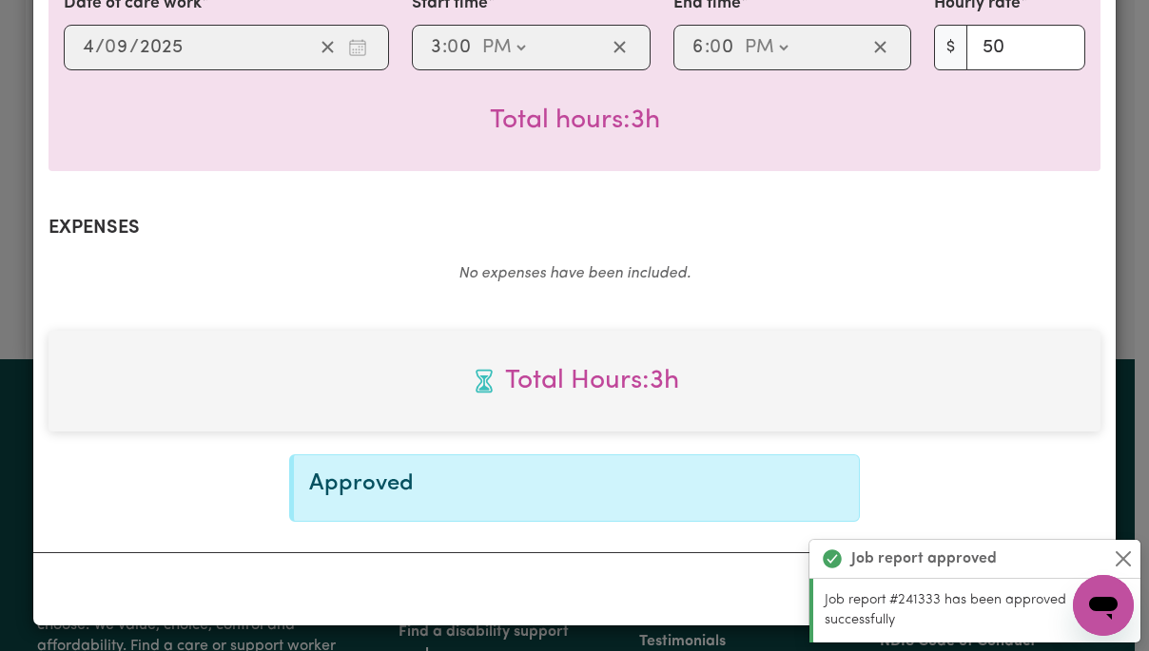
click at [1124, 548] on button "Close" at bounding box center [1123, 559] width 23 height 23
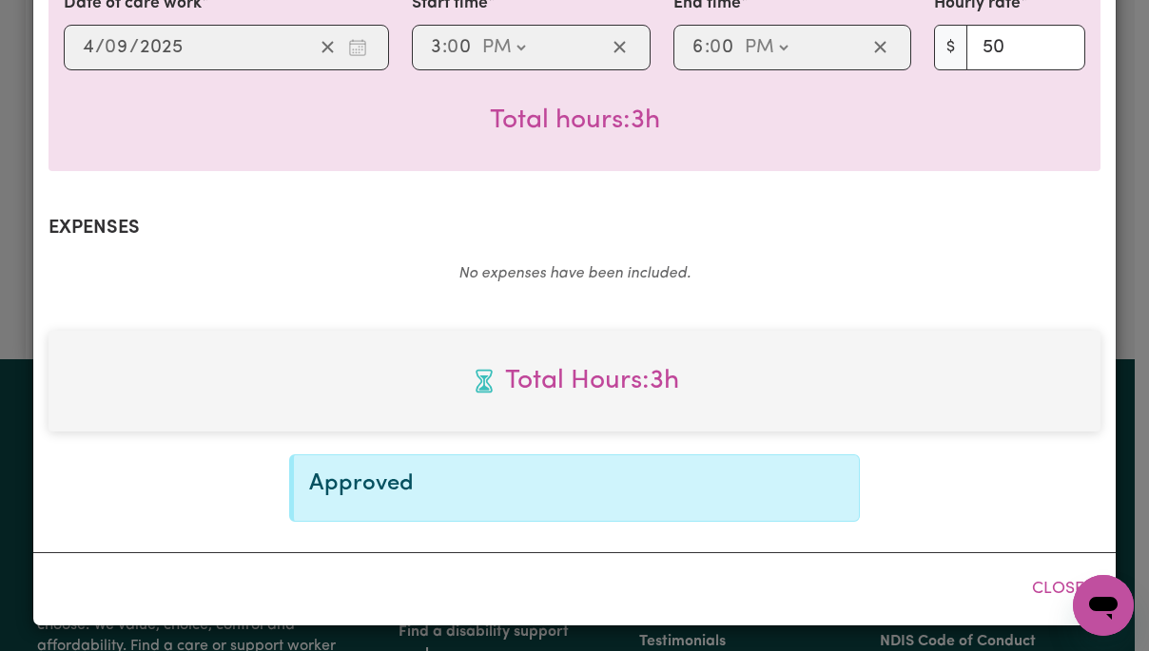
click at [1056, 593] on button "Close" at bounding box center [1058, 590] width 85 height 42
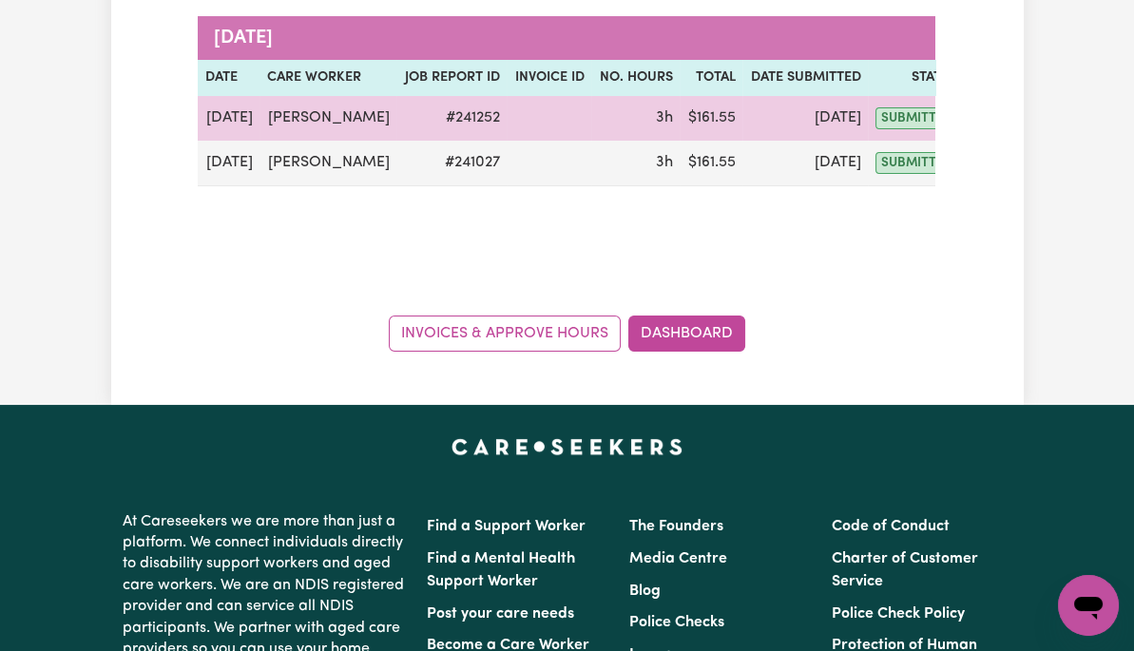
click at [973, 118] on button "Actions" at bounding box center [1010, 118] width 74 height 29
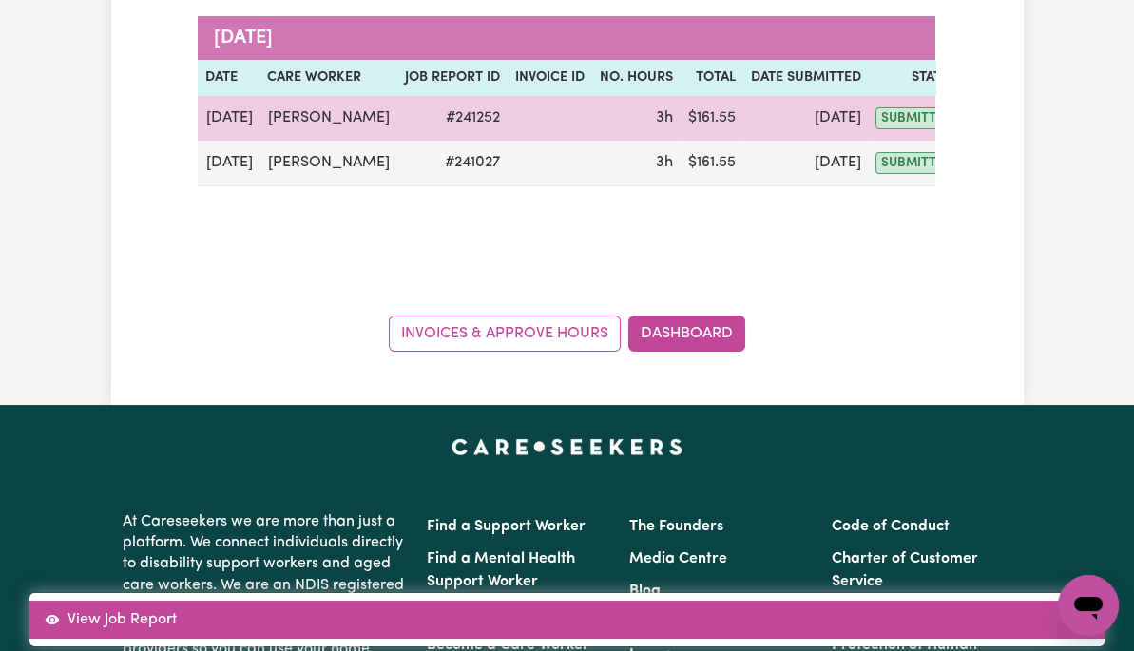
click at [1033, 601] on link "View Job Report" at bounding box center [566, 620] width 1075 height 38
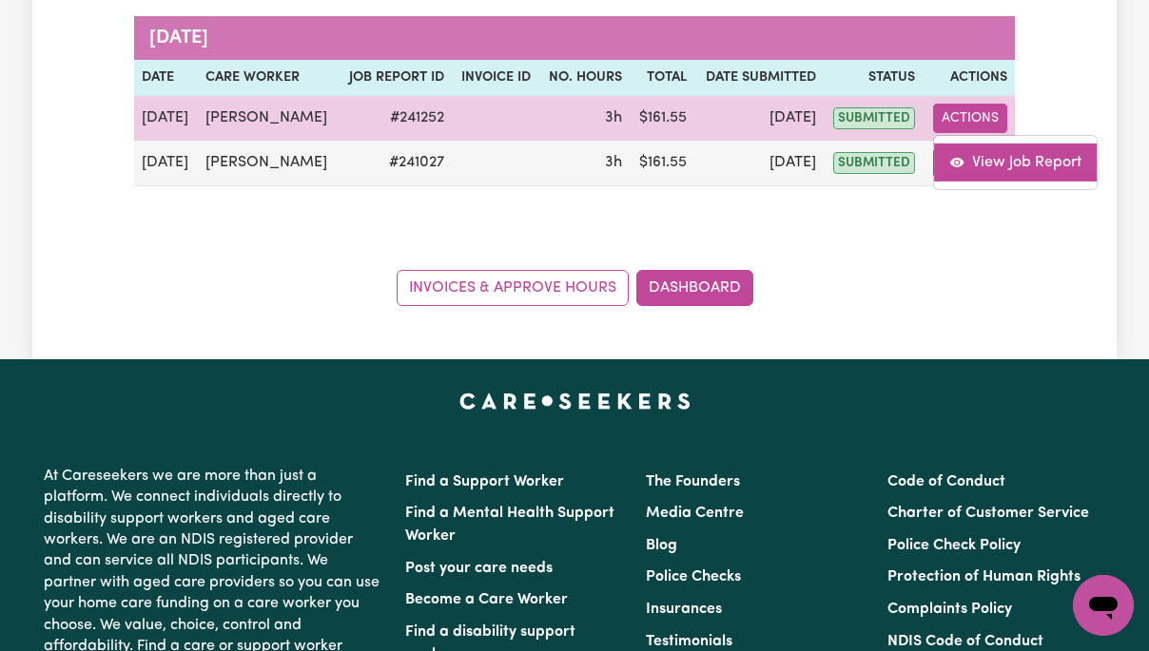
select select "pm"
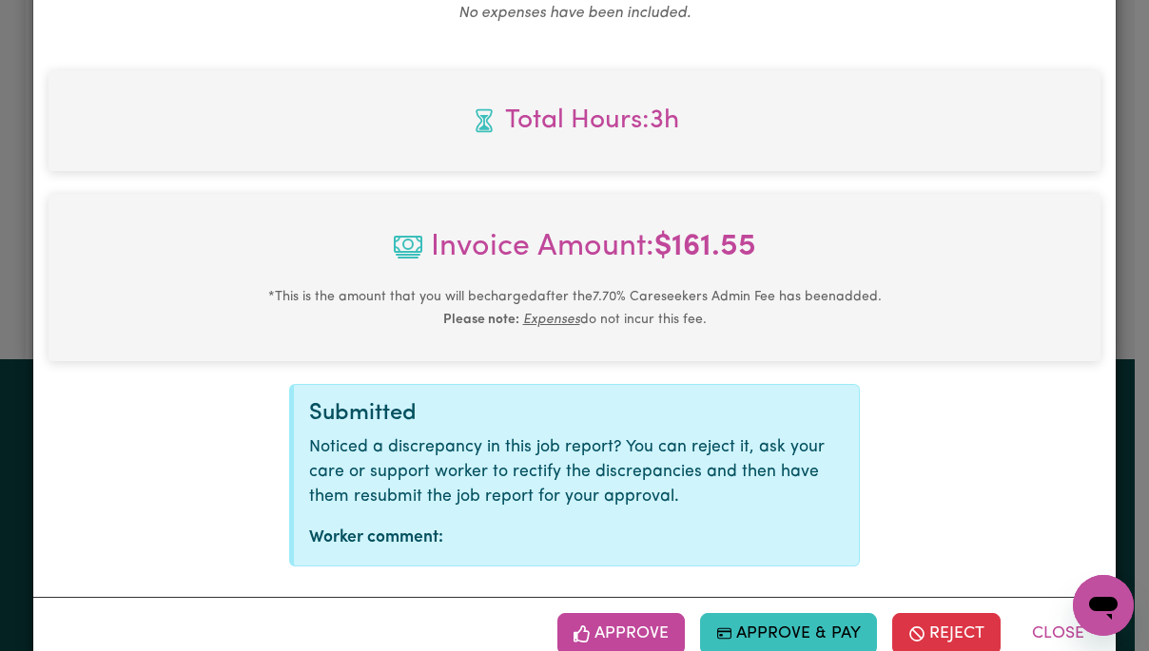
scroll to position [813, 0]
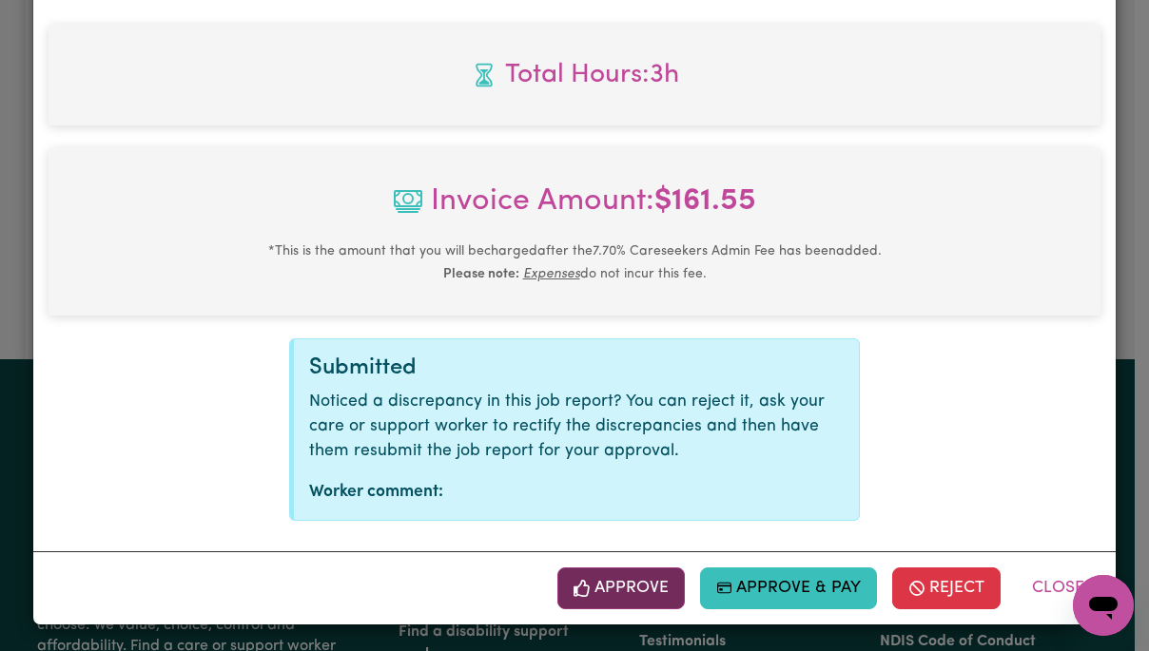
click at [628, 589] on button "Approve" at bounding box center [620, 589] width 127 height 42
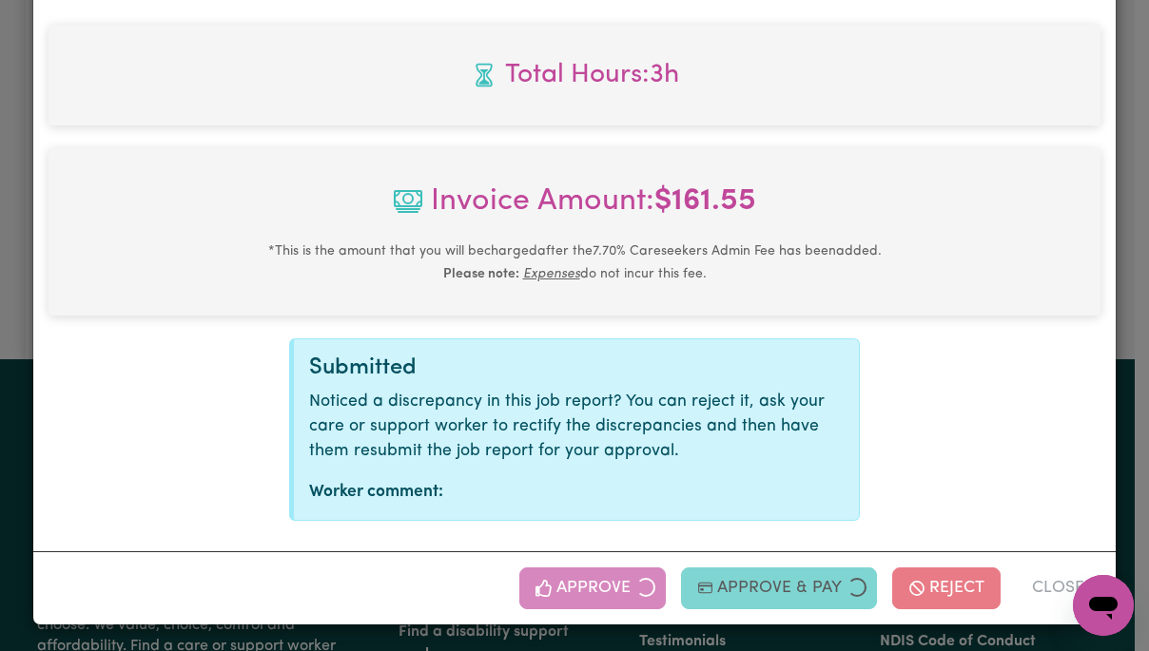
scroll to position [507, 0]
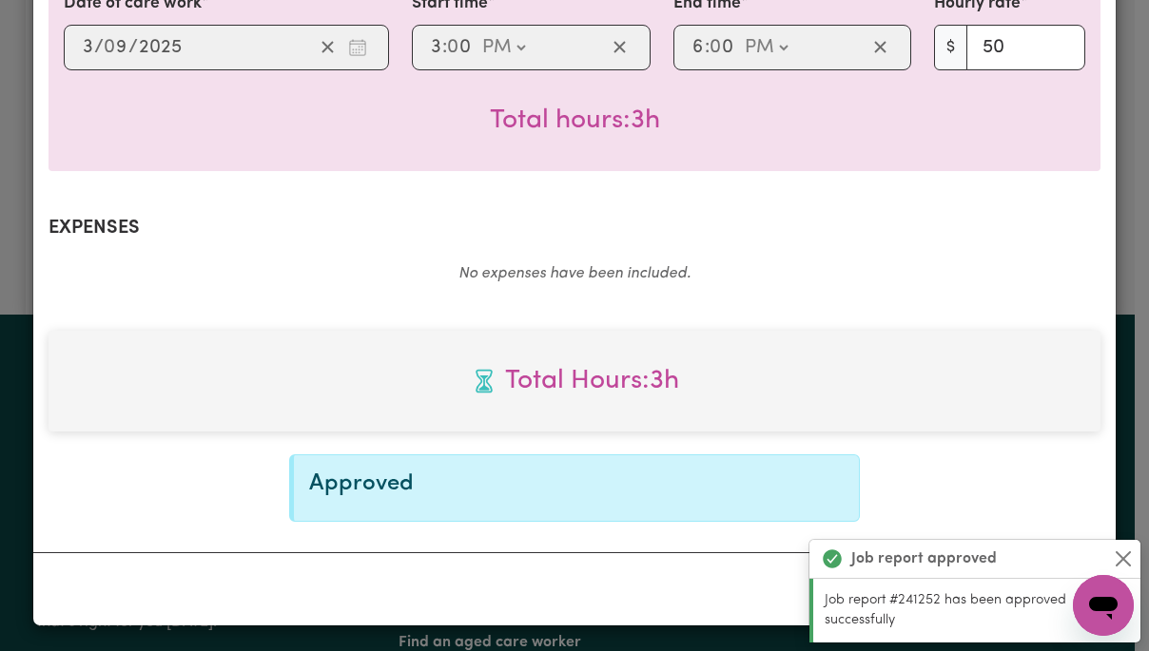
click at [1130, 553] on button "Close" at bounding box center [1123, 559] width 23 height 23
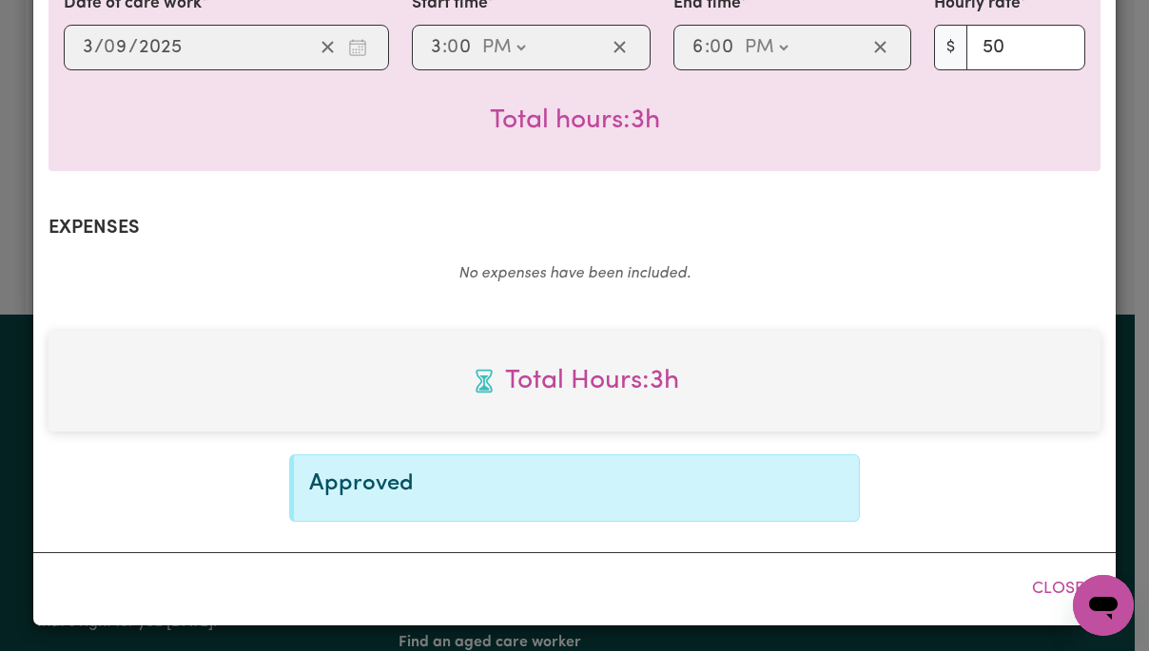
click at [1048, 595] on button "Close" at bounding box center [1058, 590] width 85 height 42
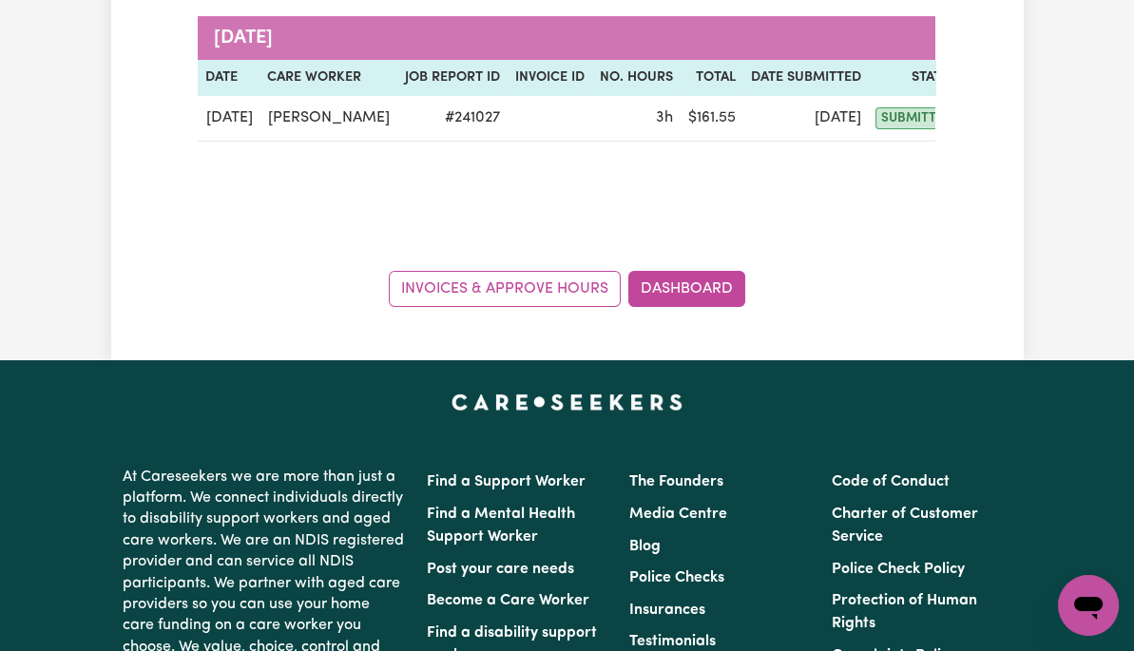
click at [977, 114] on button "Actions" at bounding box center [1010, 118] width 74 height 29
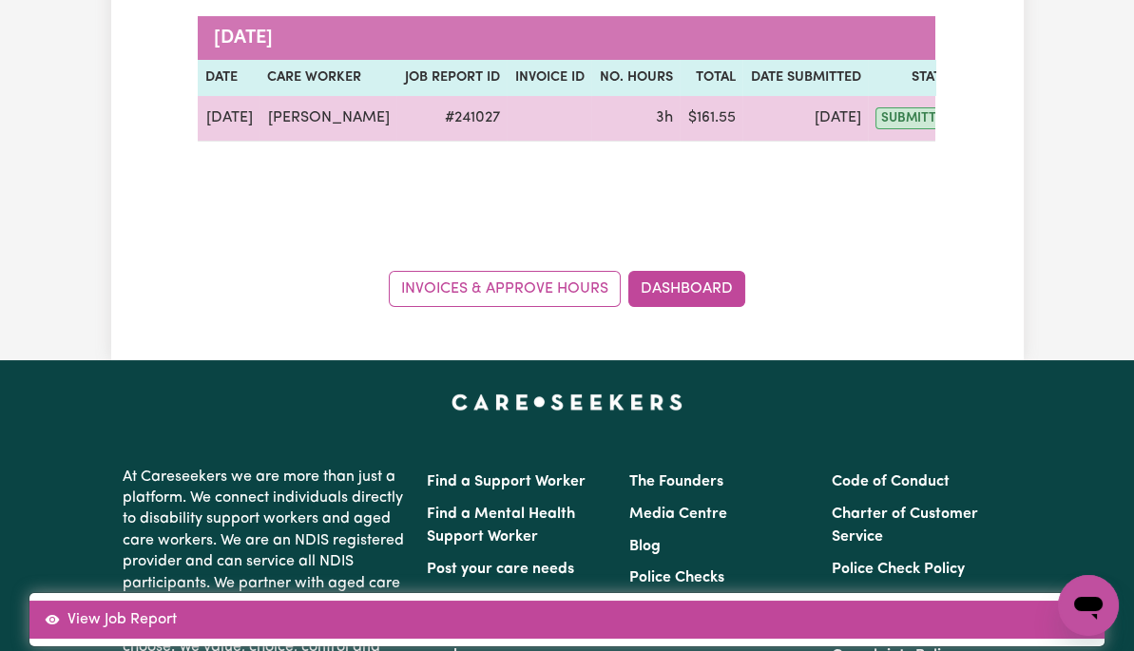
click at [1035, 601] on link "View Job Report" at bounding box center [566, 620] width 1075 height 38
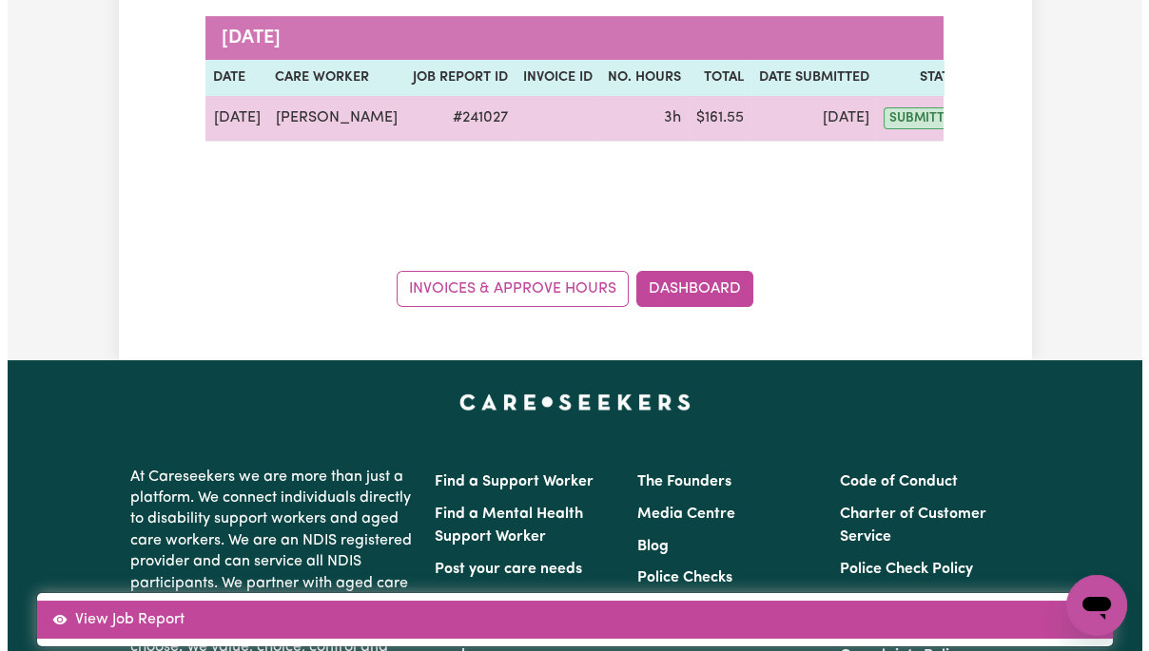
select select "pm"
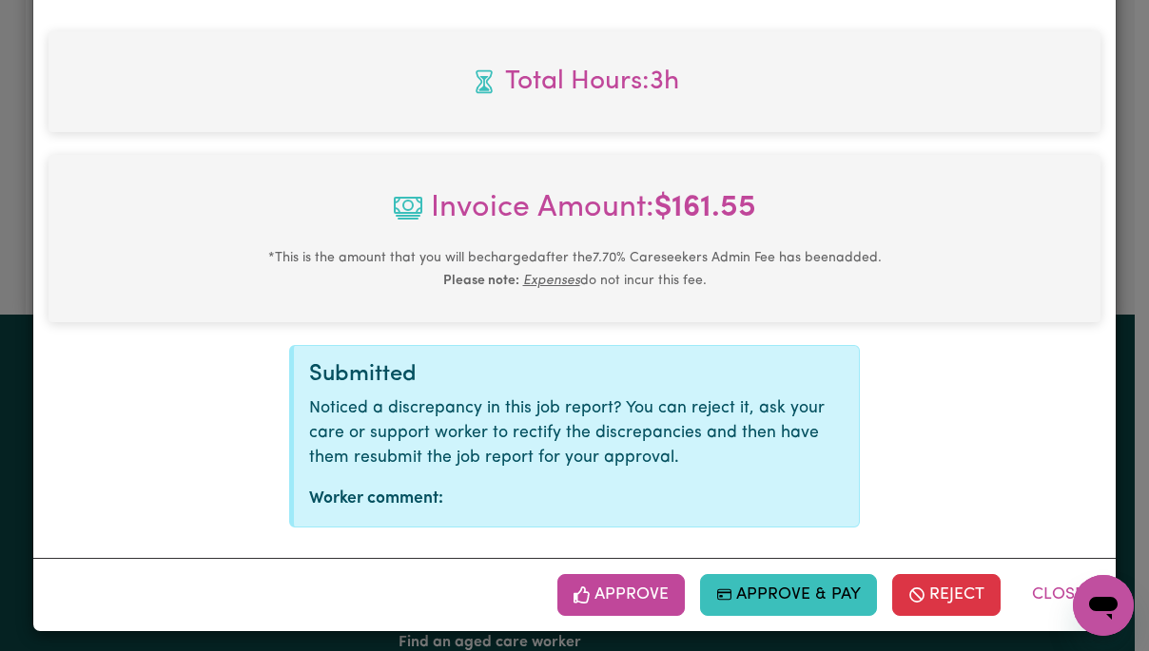
scroll to position [813, 0]
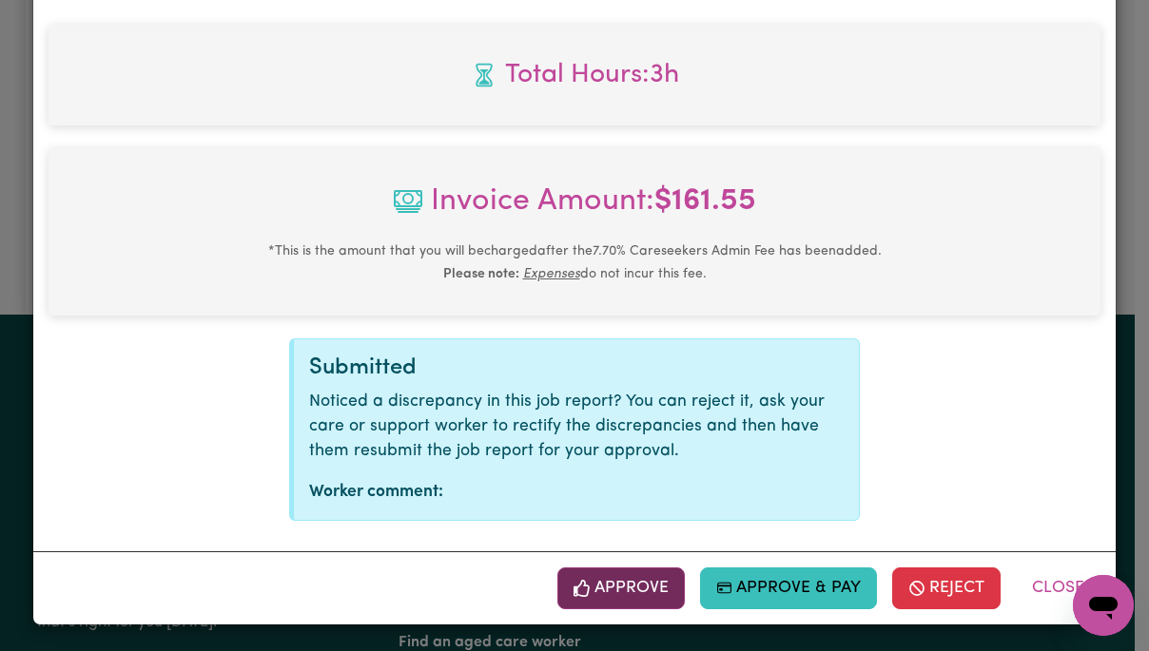
click at [636, 592] on button "Approve" at bounding box center [620, 589] width 127 height 42
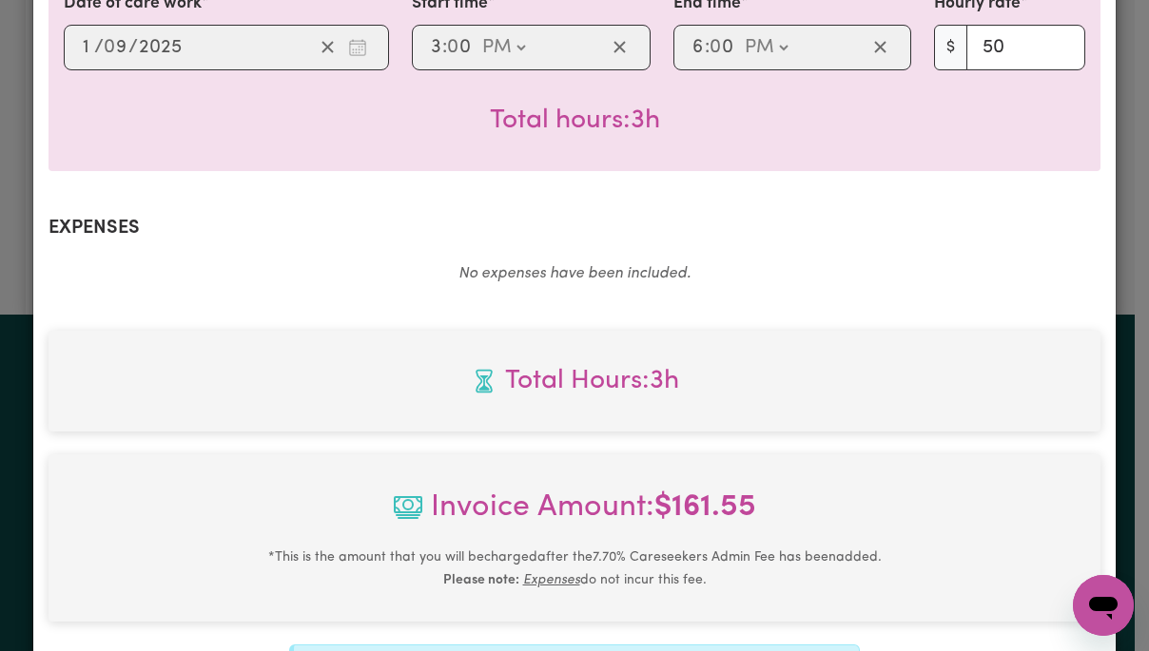
scroll to position [310, 0]
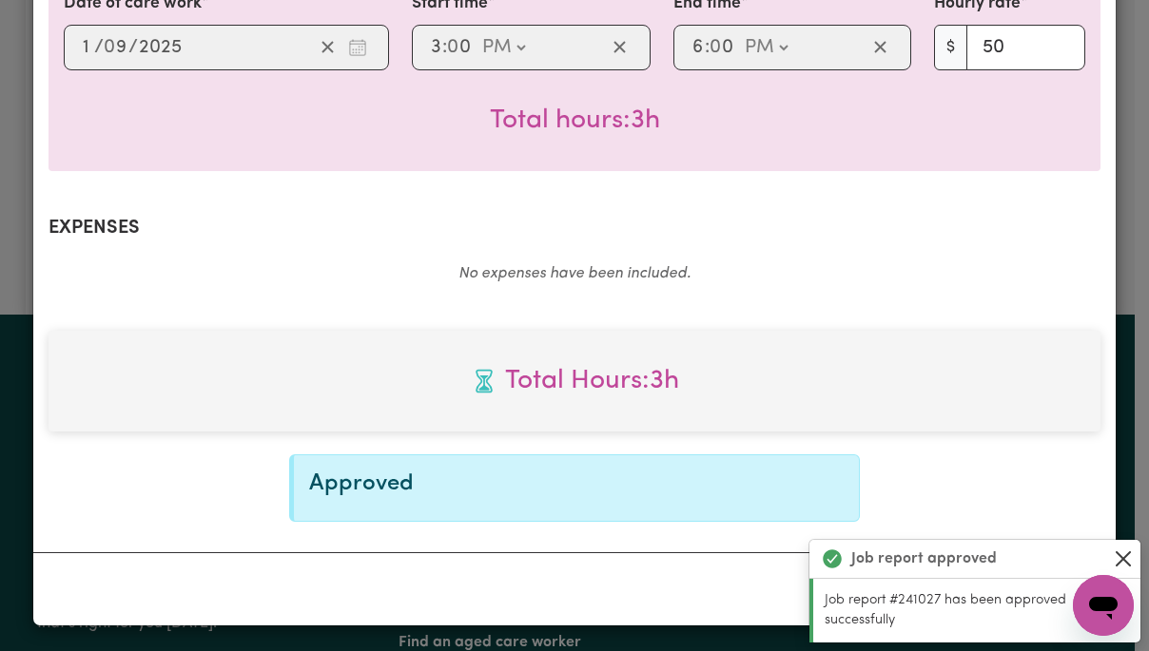
click at [1124, 552] on button "Close" at bounding box center [1123, 559] width 23 height 23
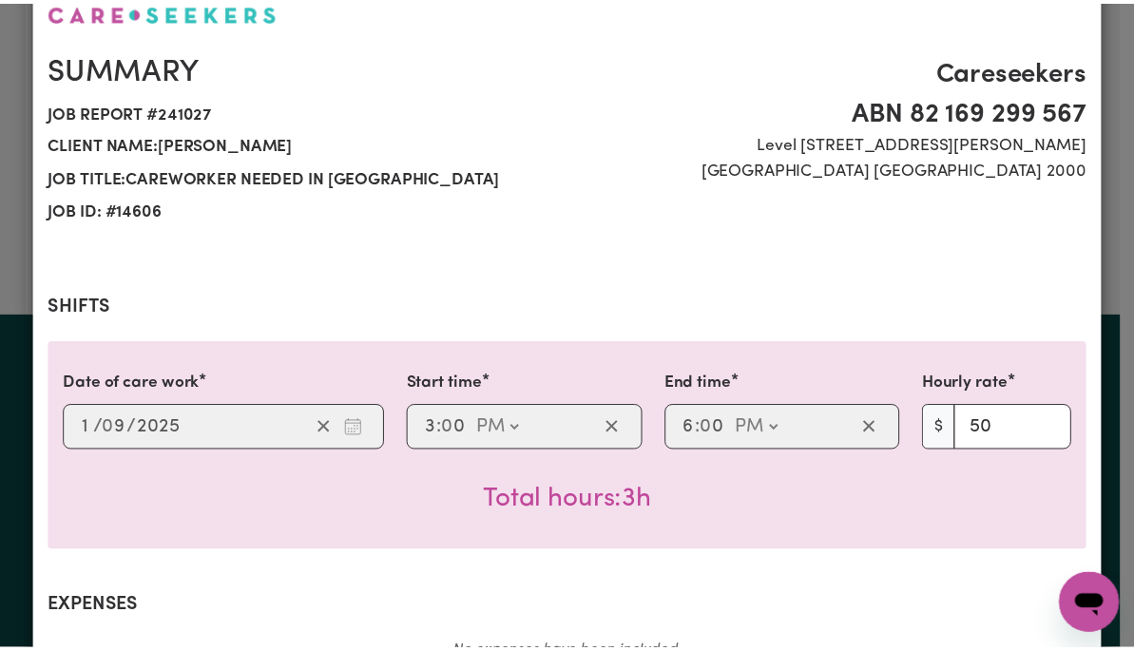
scroll to position [0, 0]
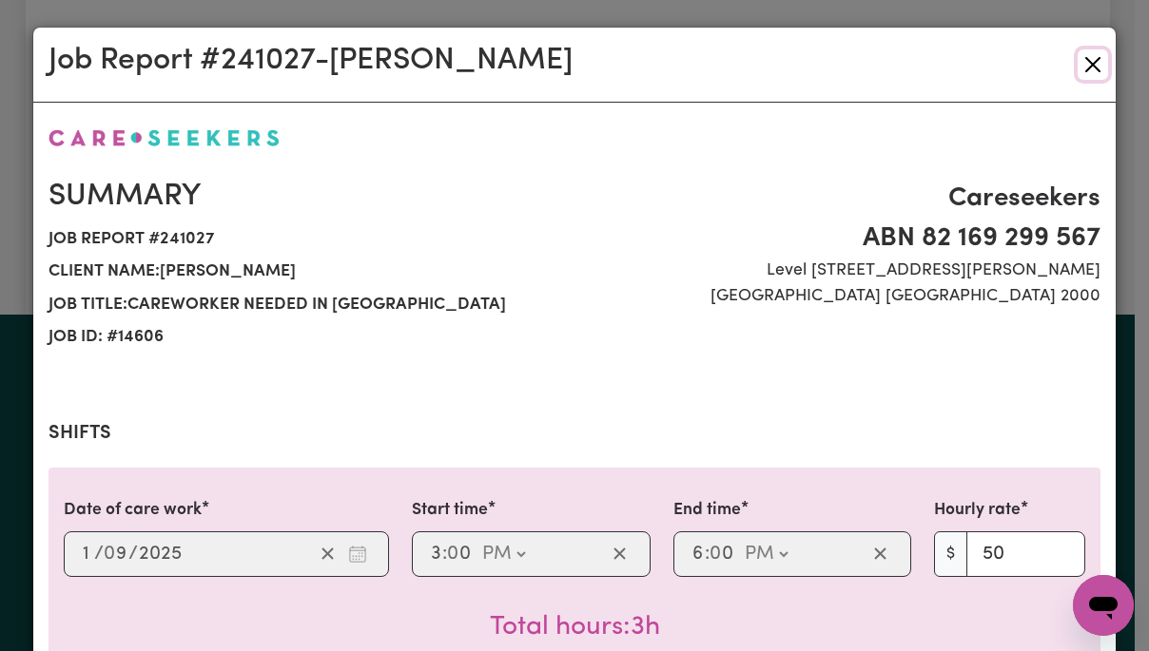
click at [1078, 68] on button "Close" at bounding box center [1092, 64] width 30 height 30
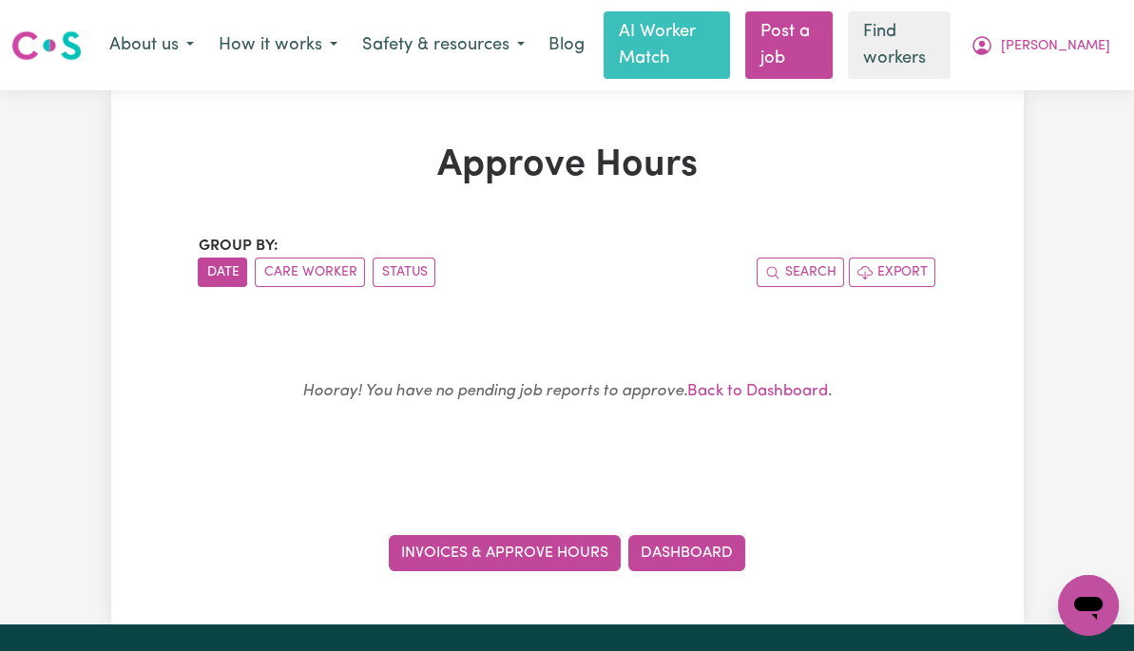
click at [552, 550] on link "Invoices & Approve Hours" at bounding box center [505, 553] width 232 height 36
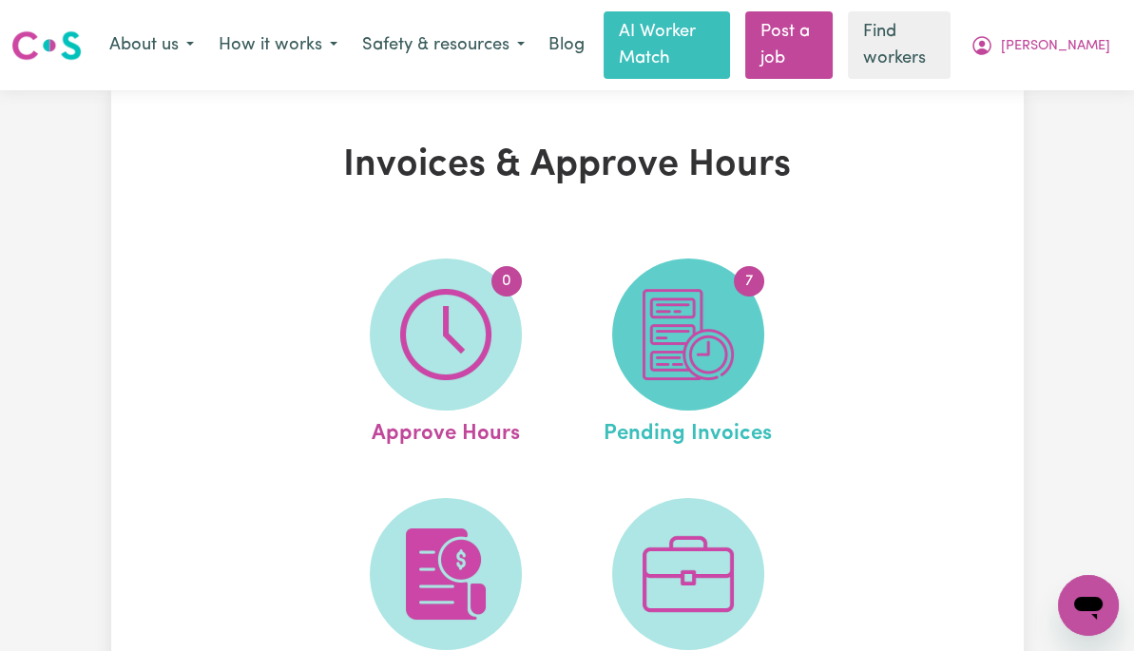
click at [696, 337] on img at bounding box center [688, 334] width 91 height 91
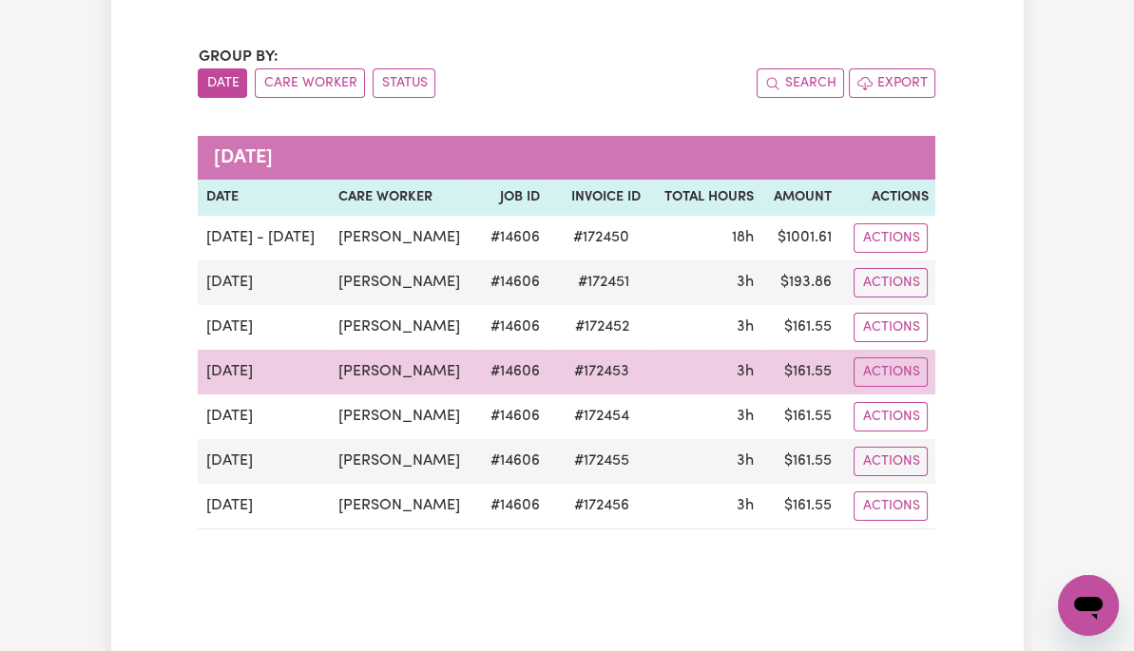
scroll to position [194, 0]
